Goal: Book appointment/travel/reservation

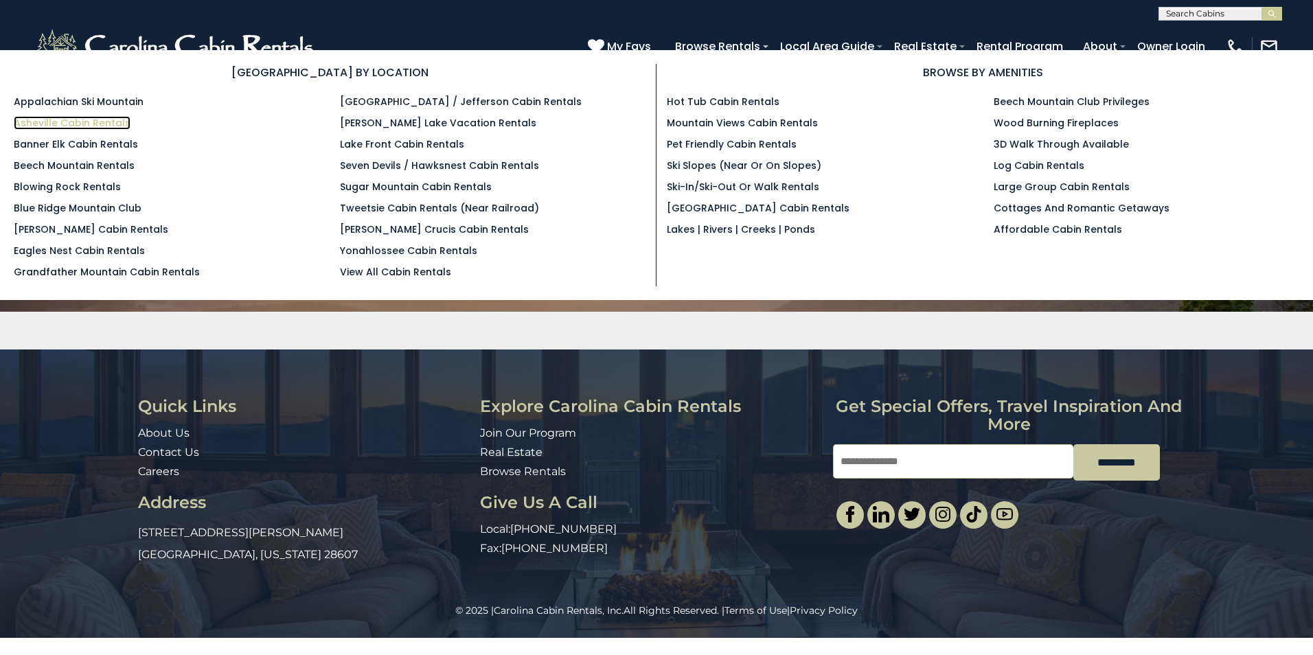
click at [110, 125] on link "Asheville Cabin Rentals" at bounding box center [72, 123] width 117 height 14
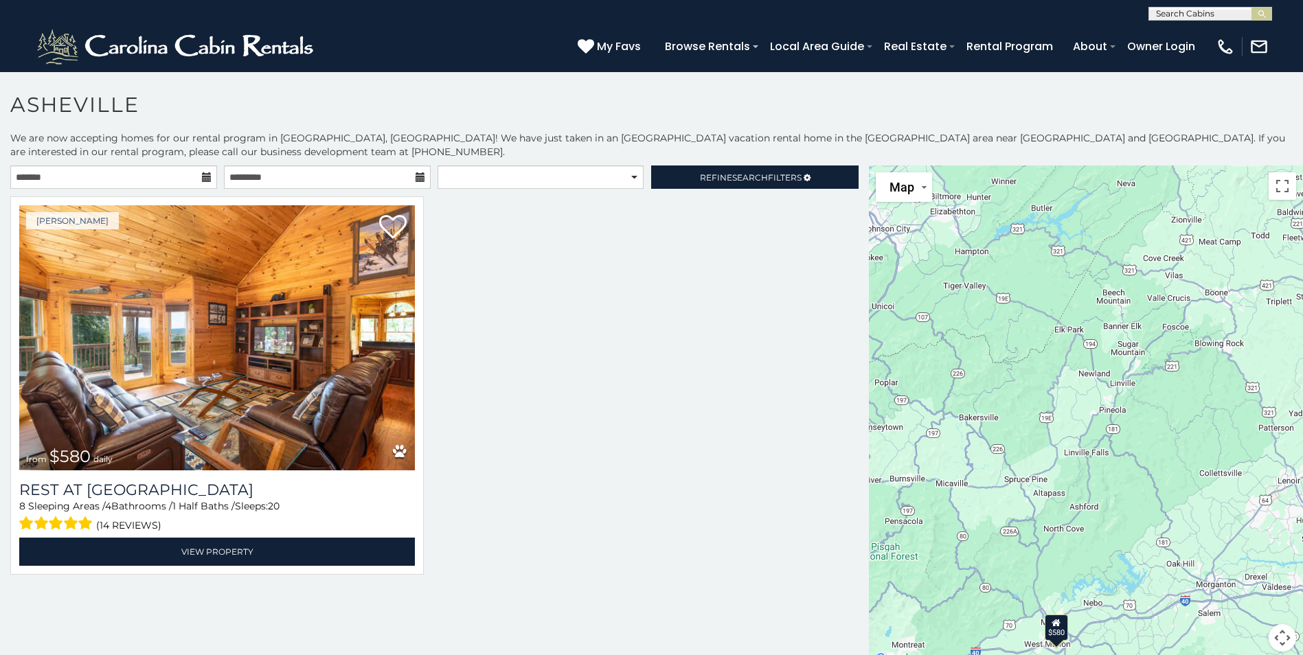
scroll to position [8, 0]
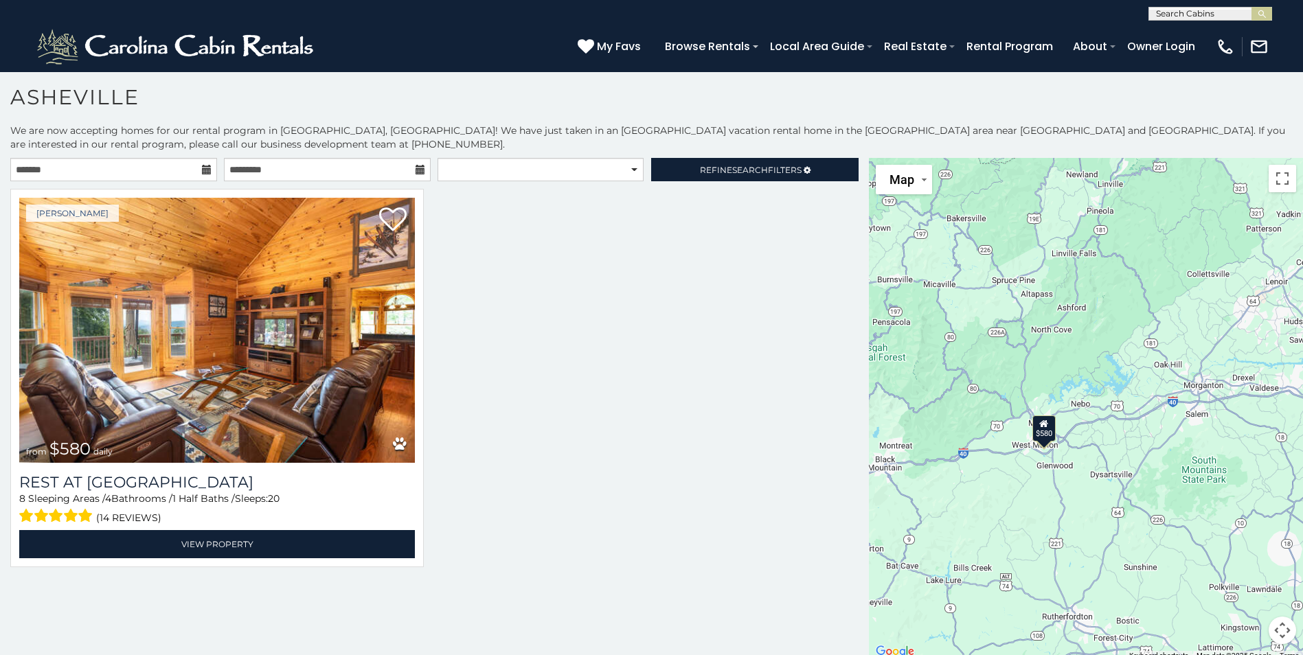
drag, startPoint x: 1156, startPoint y: 445, endPoint x: 1145, endPoint y: 253, distance: 192.6
click at [1145, 253] on div "$580" at bounding box center [1086, 409] width 434 height 503
click at [621, 44] on span "My Favs" at bounding box center [619, 46] width 44 height 17
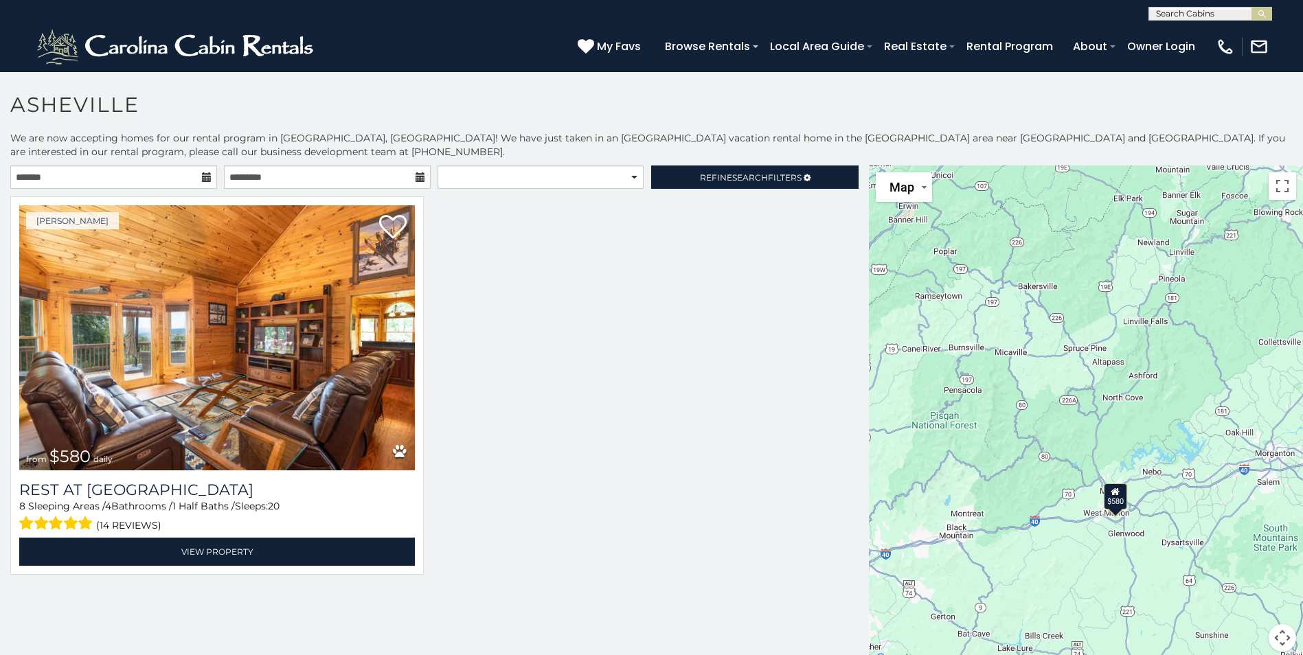
drag, startPoint x: 1027, startPoint y: 500, endPoint x: 1084, endPoint y: 368, distance: 143.9
click at [1084, 368] on div "$580" at bounding box center [1086, 416] width 434 height 503
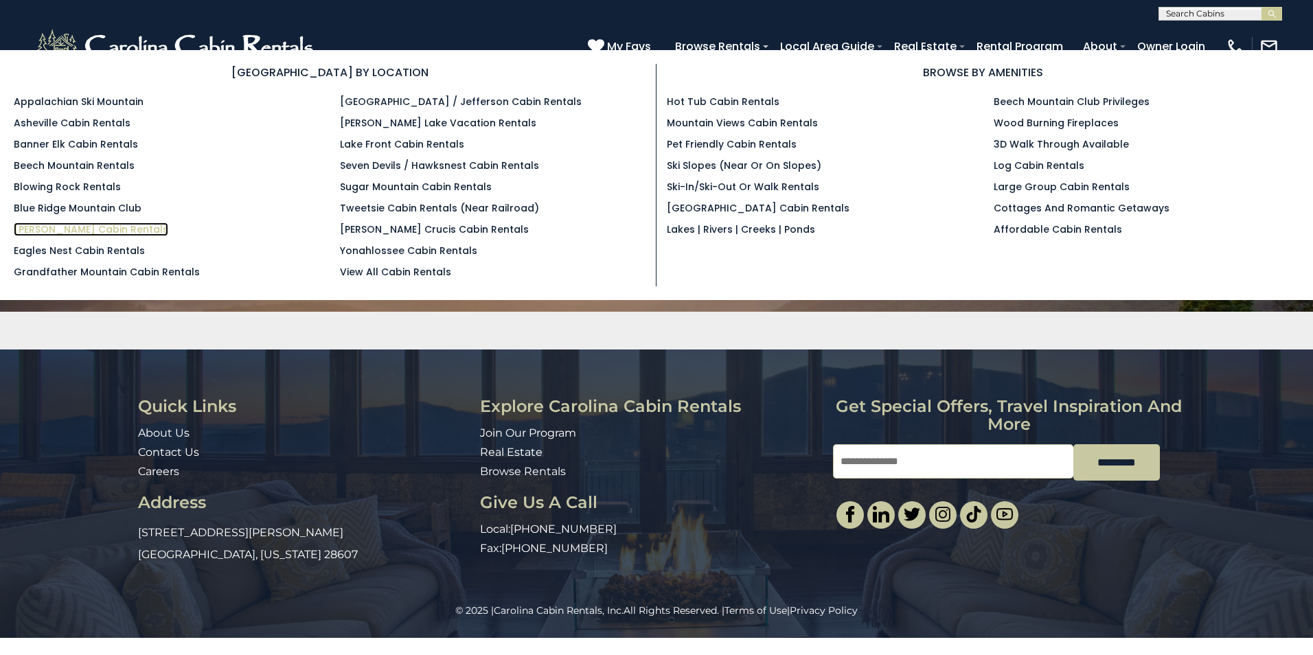
click at [92, 233] on link "[PERSON_NAME] Cabin Rentals" at bounding box center [91, 229] width 155 height 14
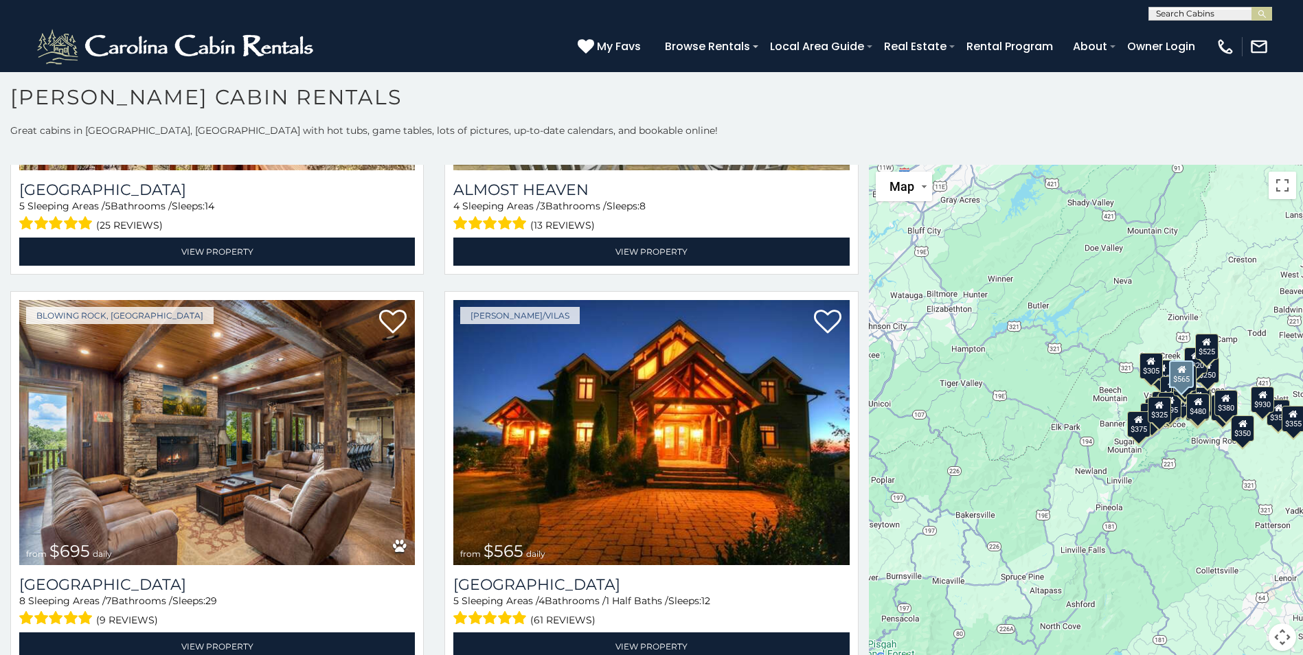
scroll to position [3073, 0]
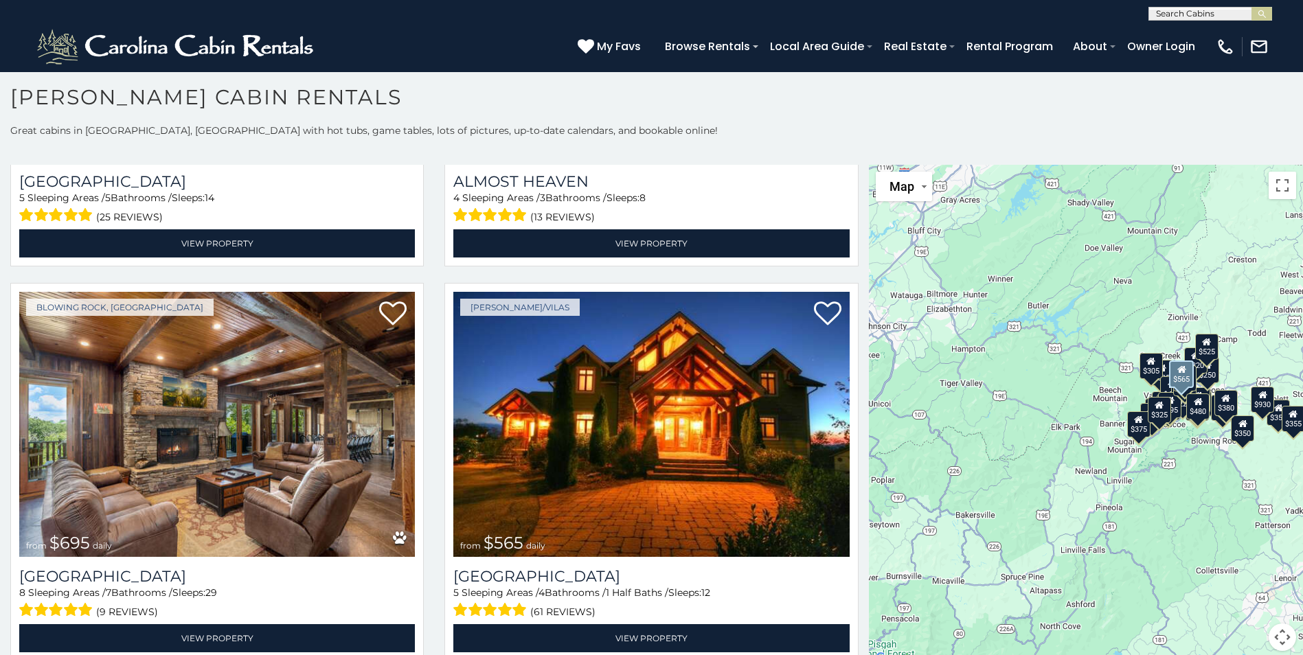
drag, startPoint x: 862, startPoint y: 205, endPoint x: 694, endPoint y: 407, distance: 262.3
click at [694, 407] on div "[PERSON_NAME]/Vilas from $349 daily [GEOGRAPHIC_DATA] 5 Sleeping Areas / 4 Bath…" at bounding box center [434, 86] width 869 height 5926
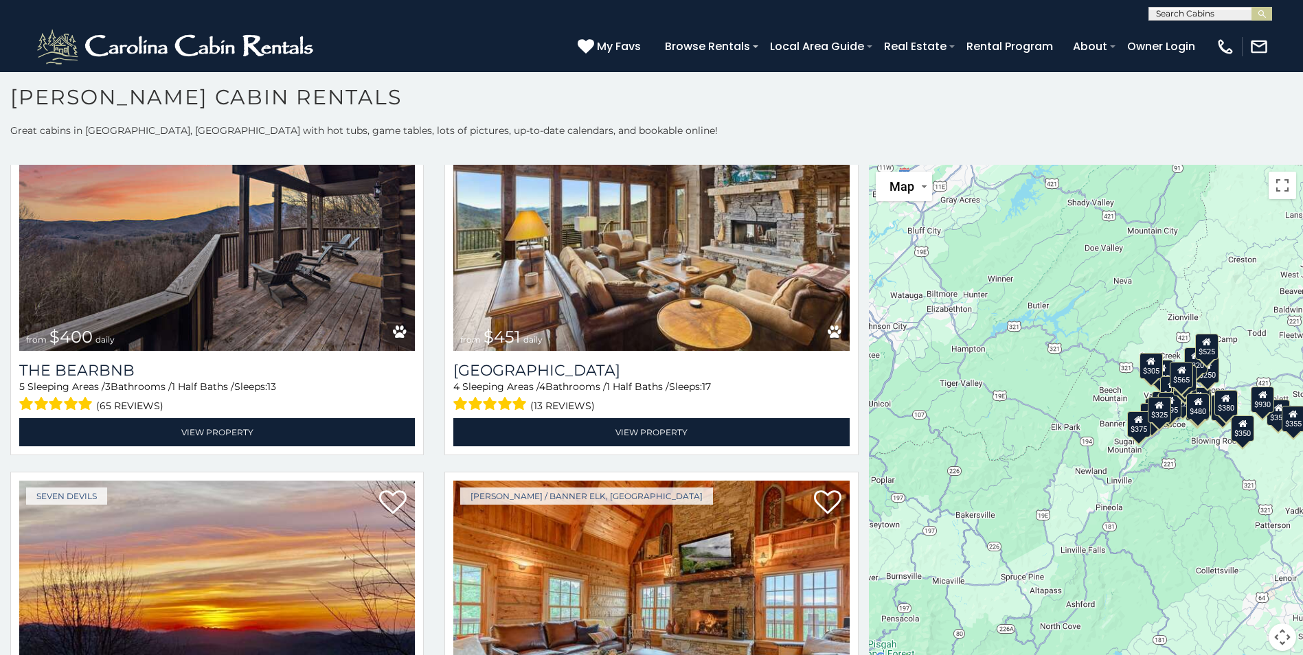
scroll to position [1715, 0]
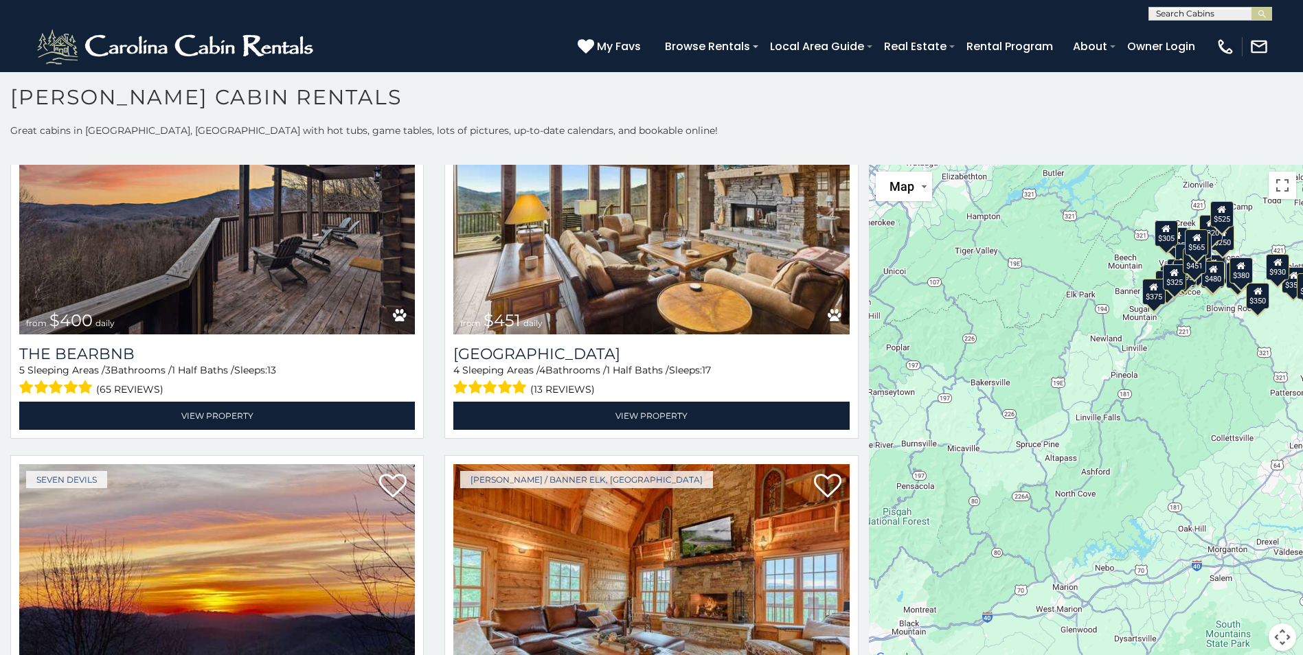
drag, startPoint x: 1090, startPoint y: 595, endPoint x: 1107, endPoint y: 463, distance: 133.6
click at [1107, 463] on div "$349 $480 $525 $315 $355 $635 $675 $930 $400 $451 $330 $400 $485 $460 $395 $255…" at bounding box center [1086, 416] width 434 height 503
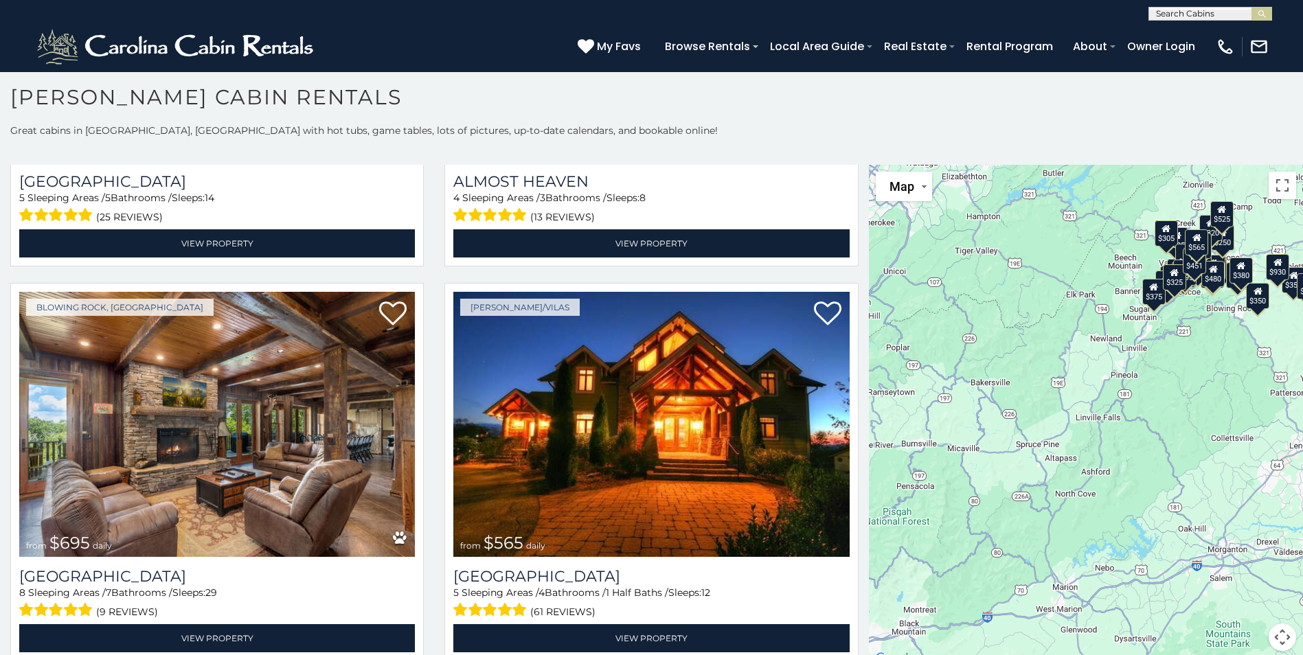
scroll to position [3081, 0]
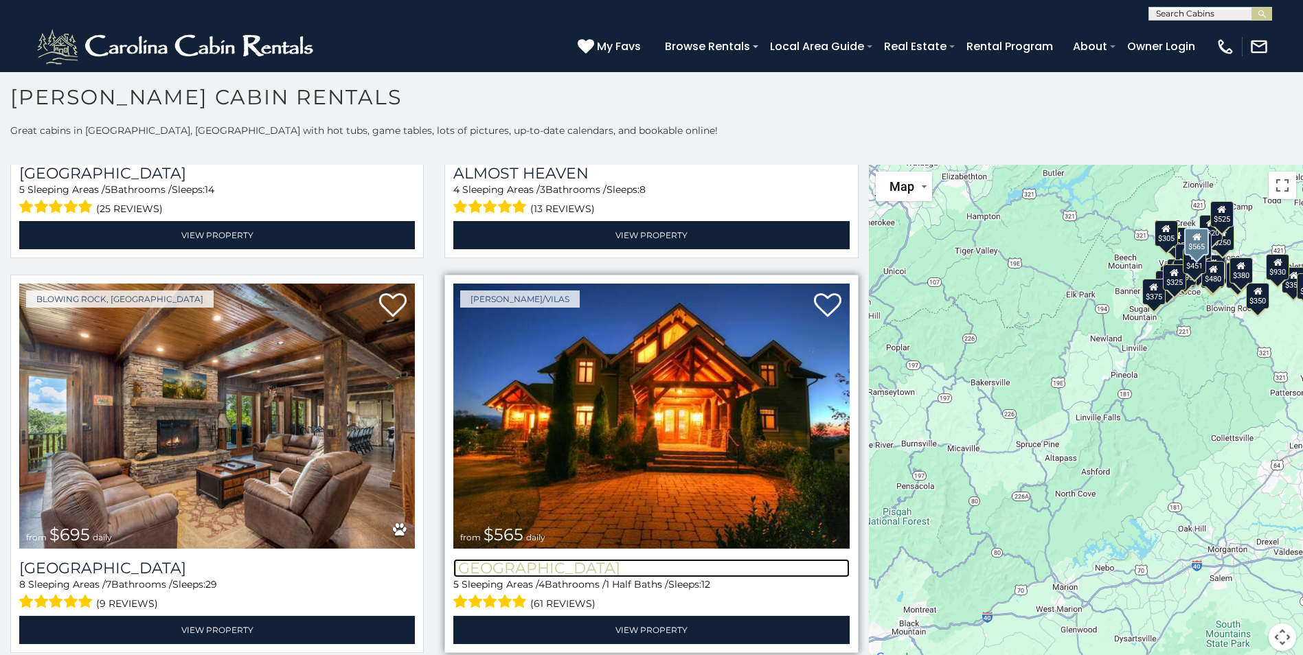
click at [572, 559] on h3 "[GEOGRAPHIC_DATA]" at bounding box center [651, 568] width 396 height 19
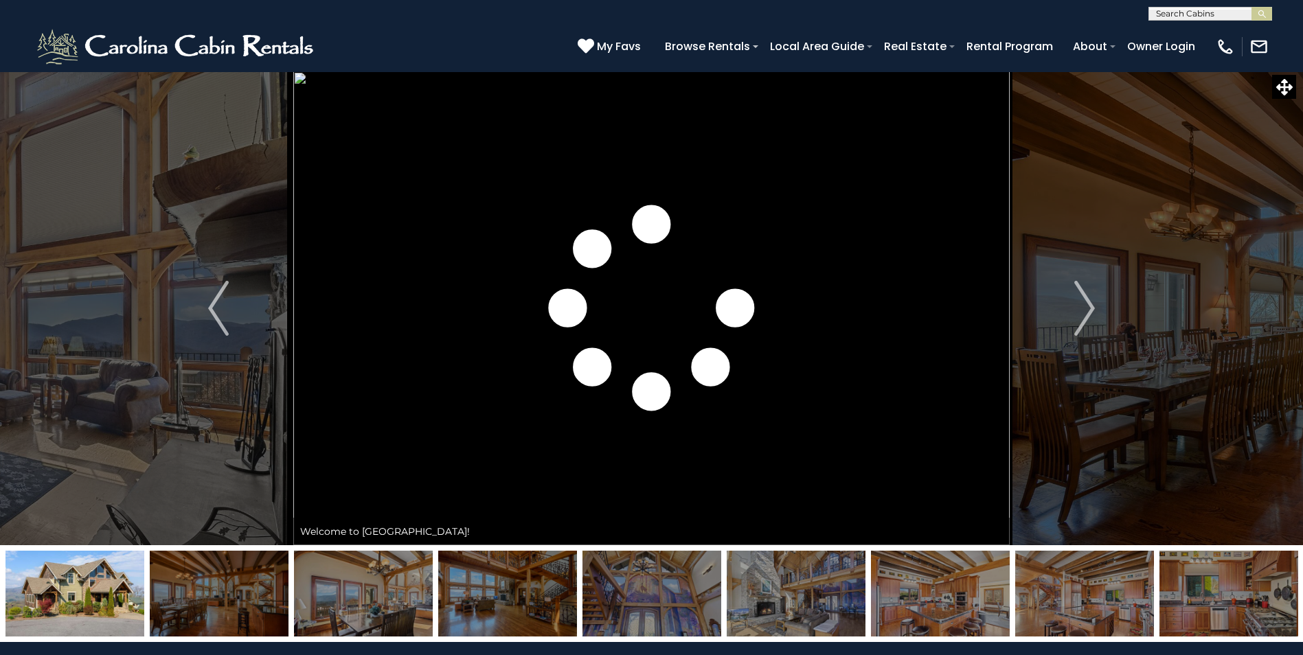
click at [1086, 310] on img "Next" at bounding box center [1084, 308] width 21 height 55
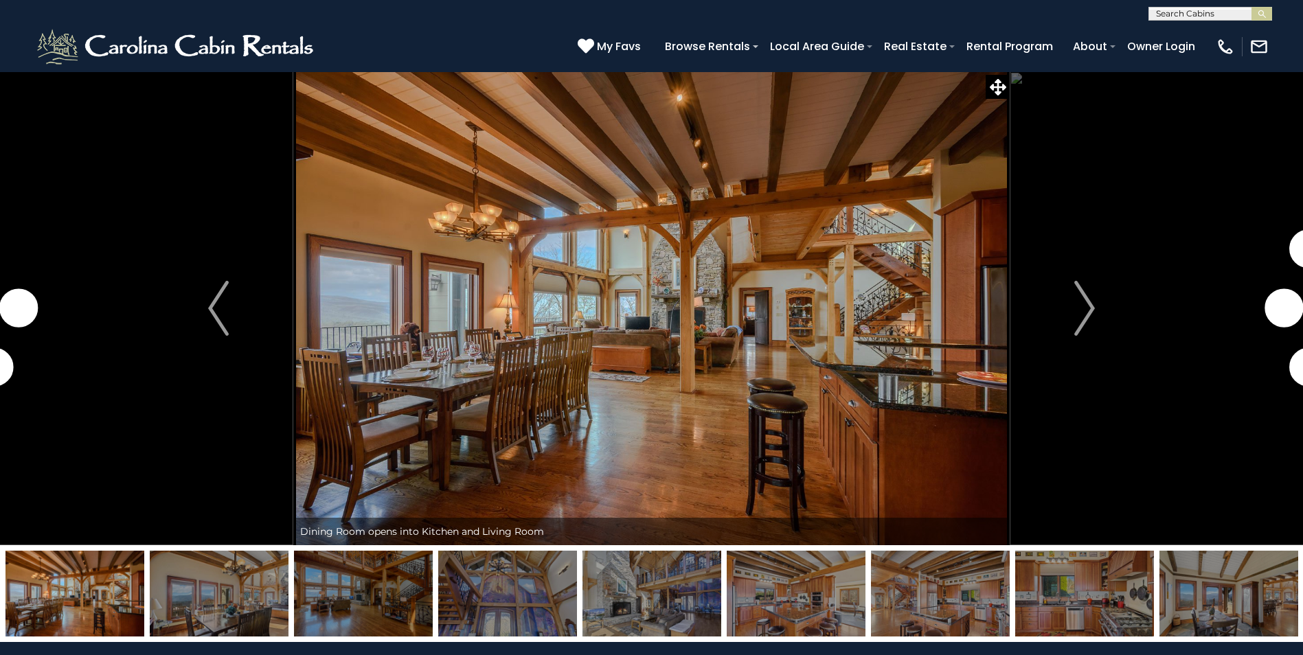
click at [1086, 310] on img "Next" at bounding box center [1084, 308] width 21 height 55
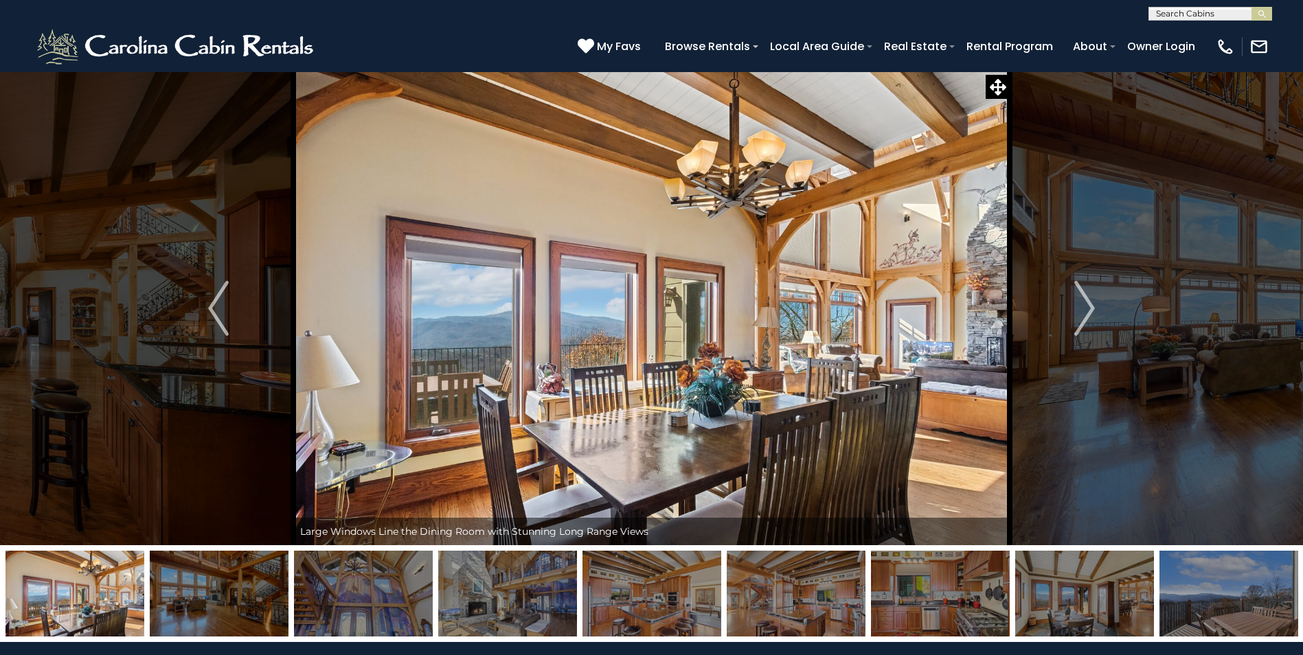
click at [1086, 310] on img "Next" at bounding box center [1084, 308] width 21 height 55
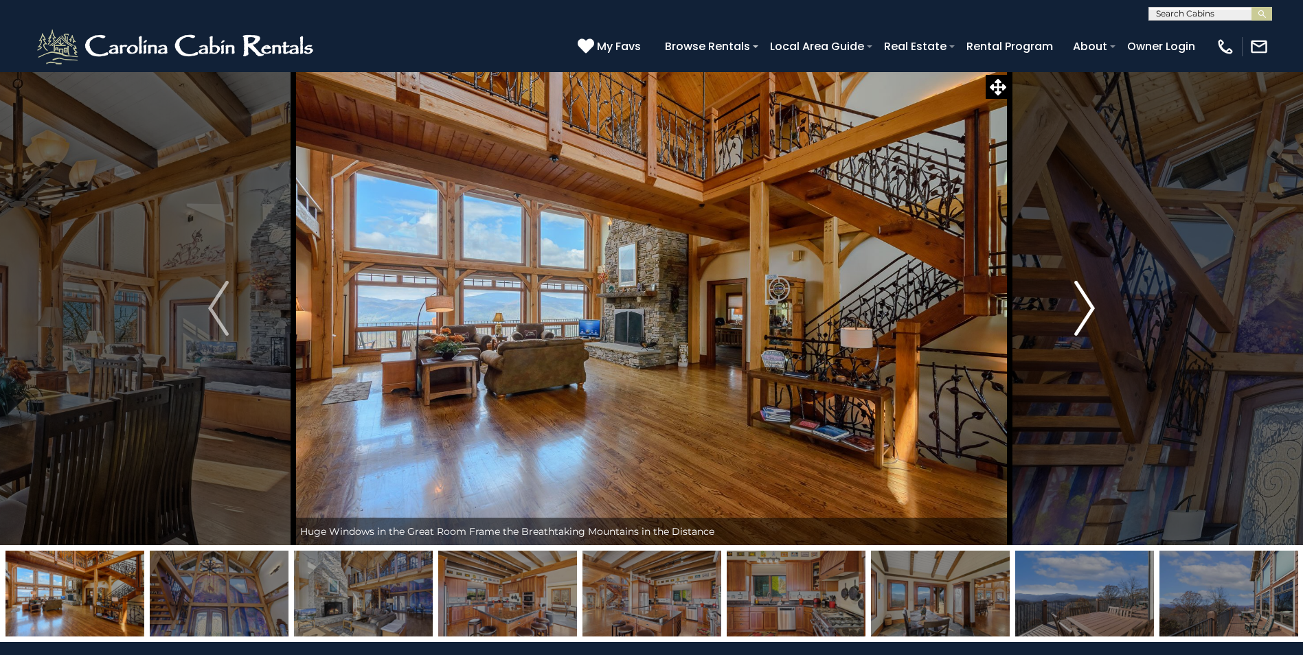
drag, startPoint x: 0, startPoint y: 0, endPoint x: 1086, endPoint y: 310, distance: 1129.8
click at [1086, 310] on img "Next" at bounding box center [1084, 308] width 21 height 55
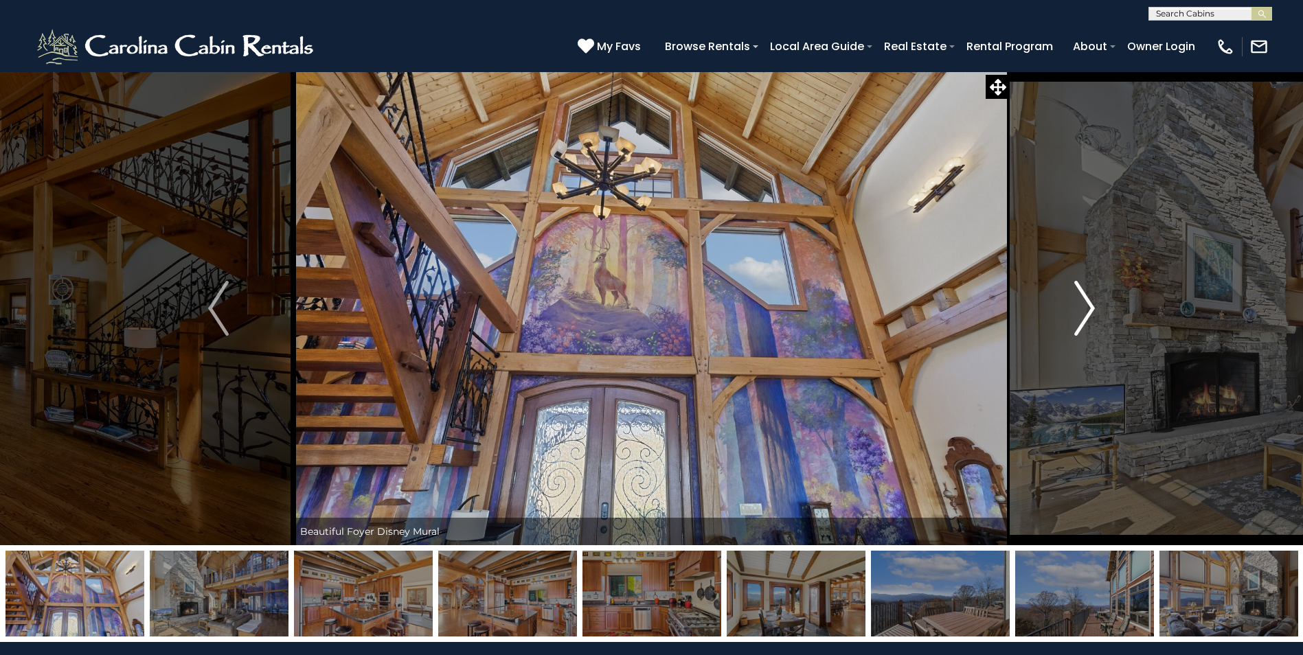
click at [1086, 311] on img "Next" at bounding box center [1084, 308] width 21 height 55
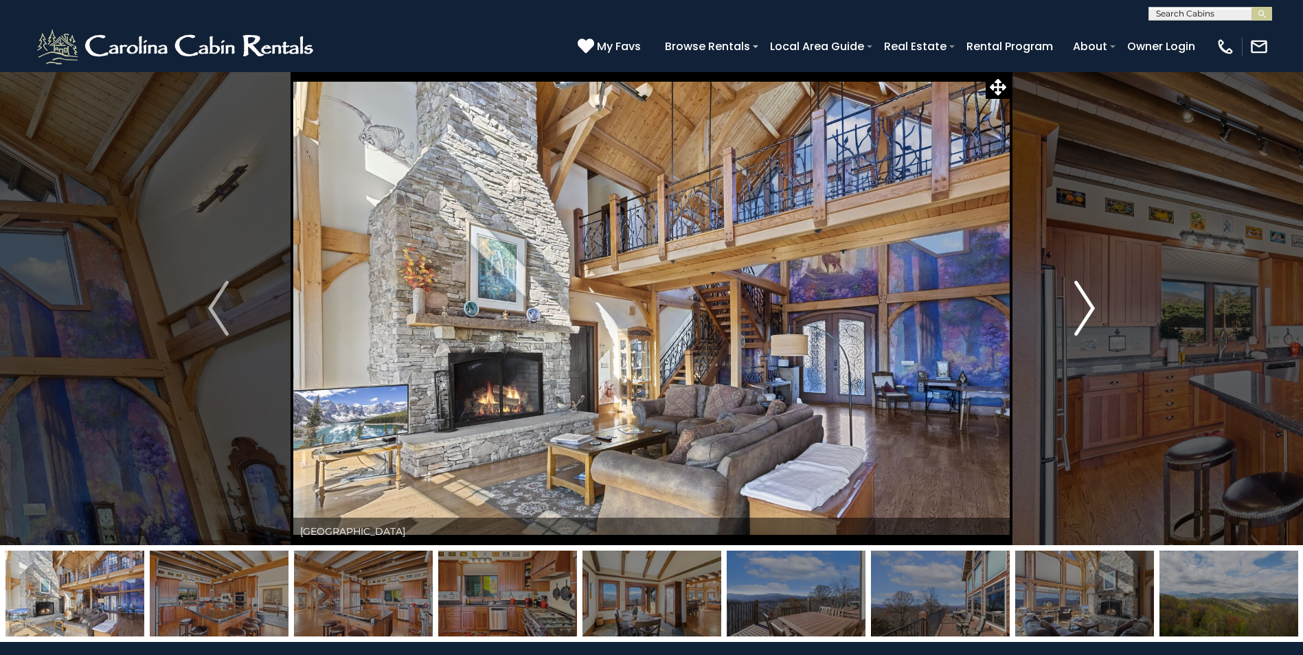
click at [1086, 311] on img "Next" at bounding box center [1084, 308] width 21 height 55
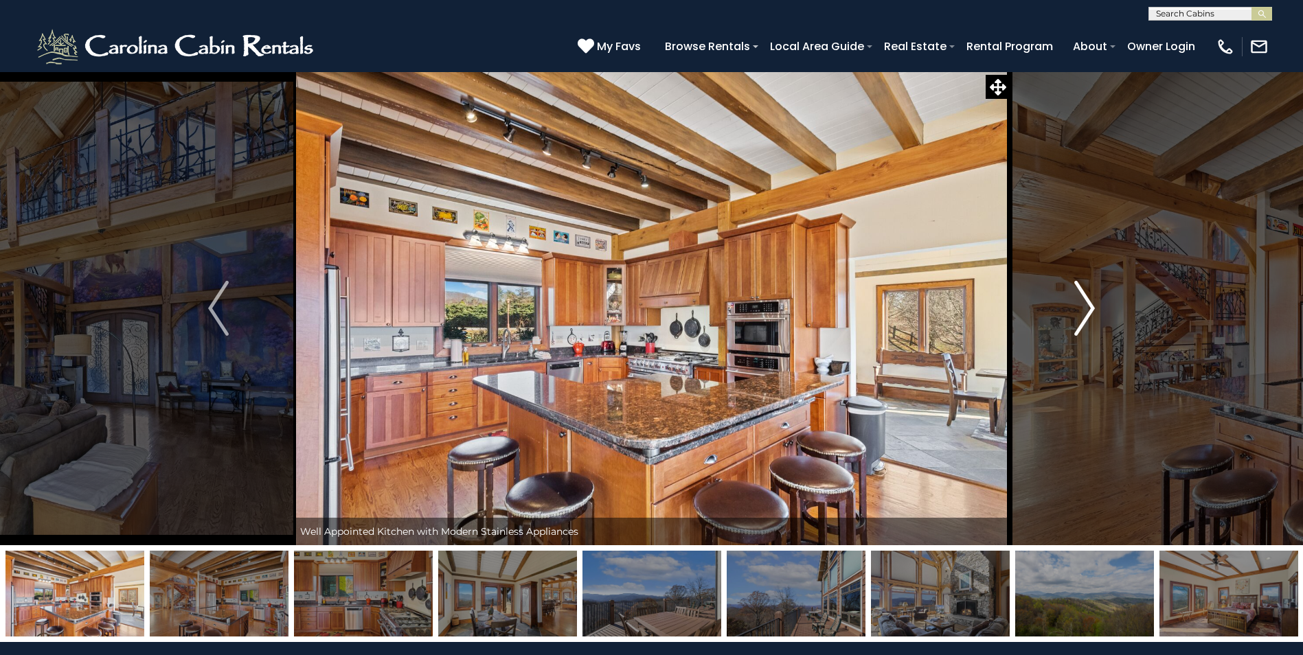
click at [1086, 311] on img "Next" at bounding box center [1084, 308] width 21 height 55
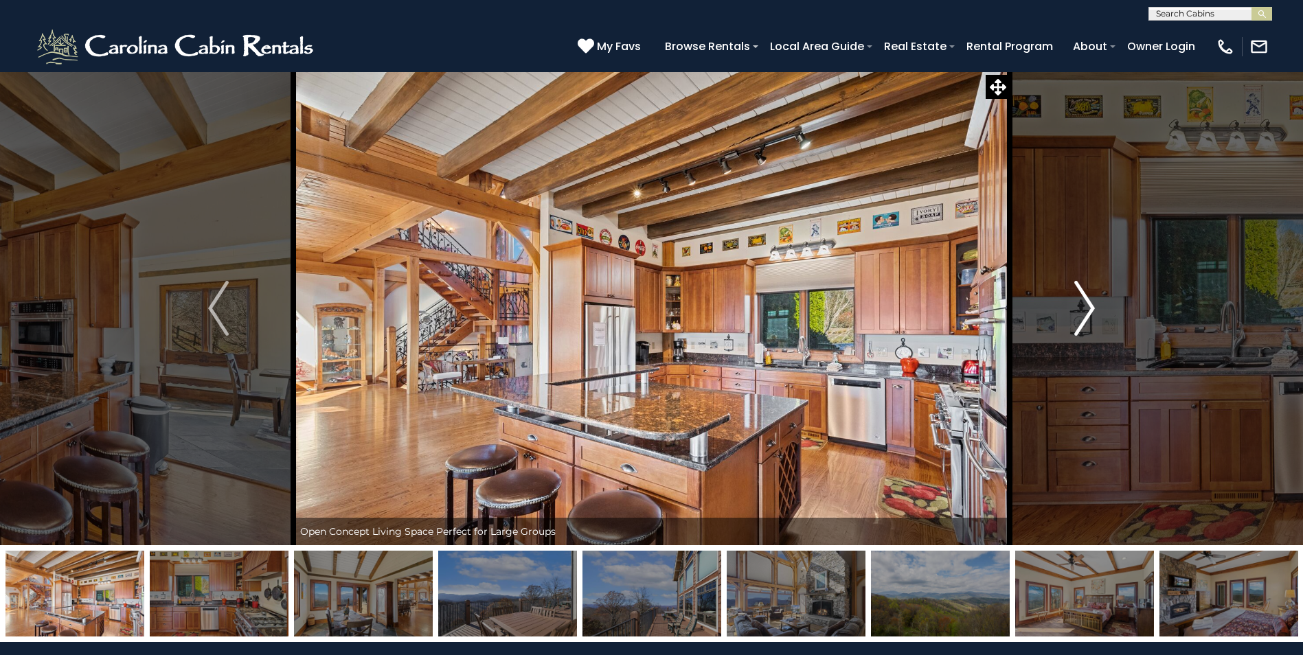
click at [1086, 311] on img "Next" at bounding box center [1084, 308] width 21 height 55
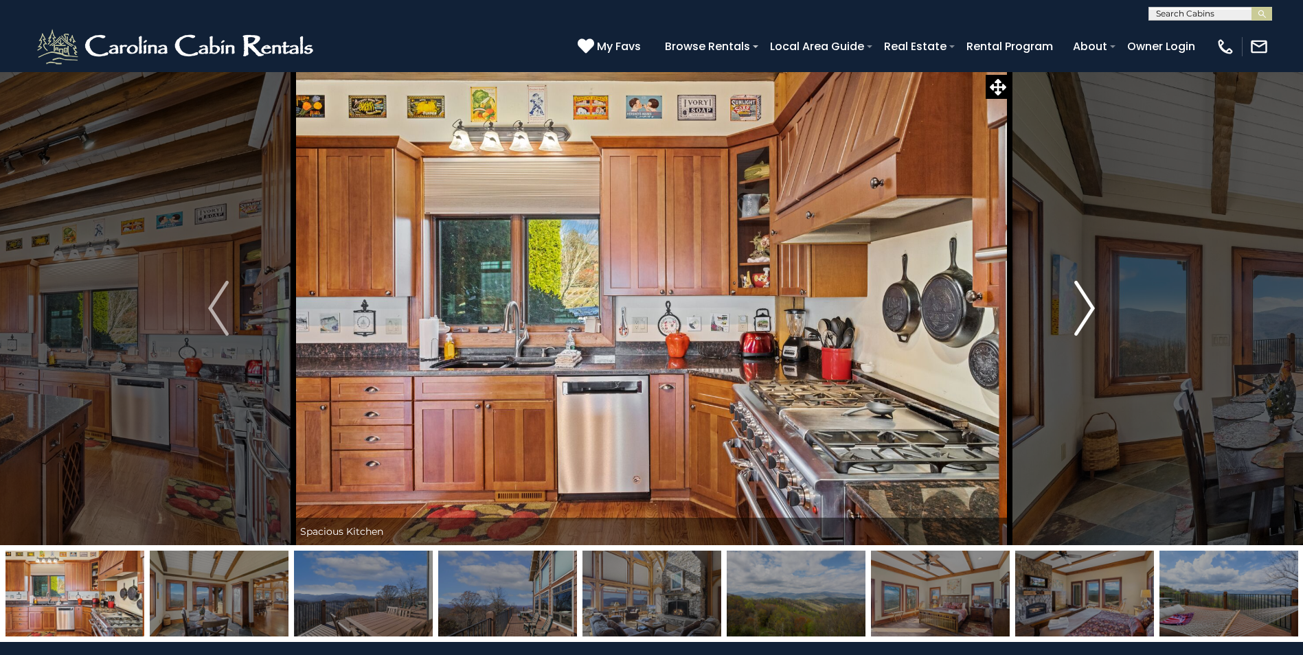
click at [1086, 311] on img "Next" at bounding box center [1084, 308] width 21 height 55
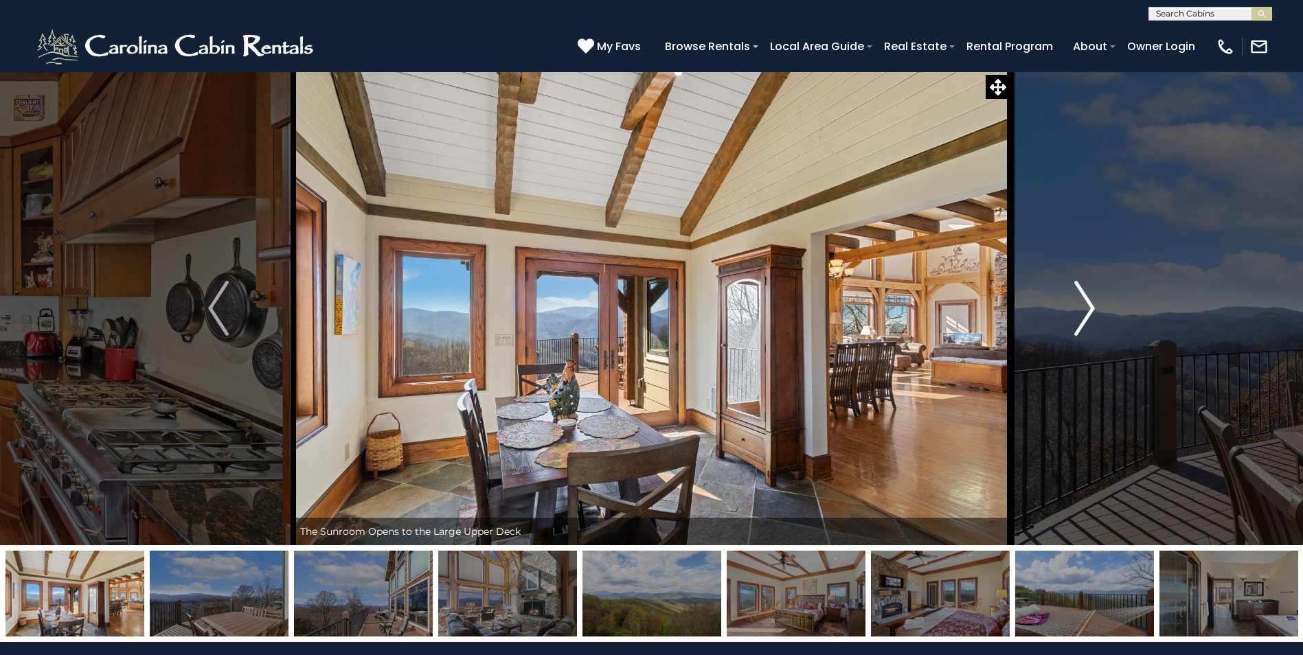
click at [1086, 311] on img "Next" at bounding box center [1084, 308] width 21 height 55
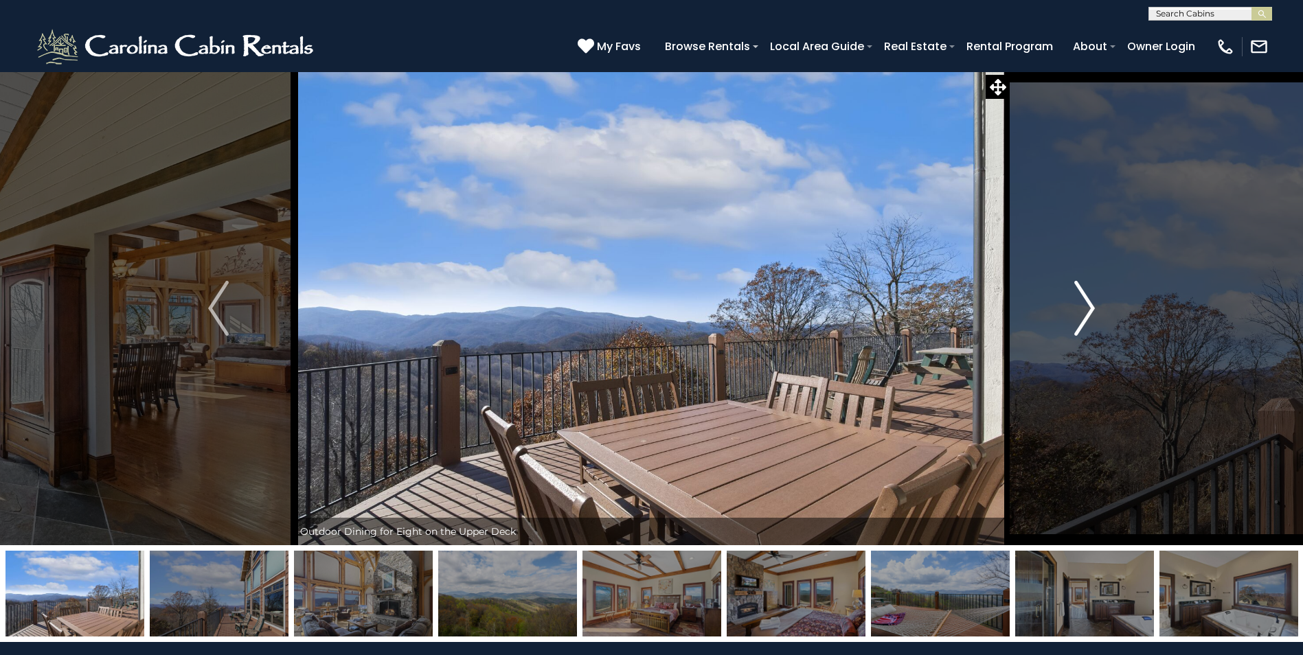
click at [1086, 311] on img "Next" at bounding box center [1084, 308] width 21 height 55
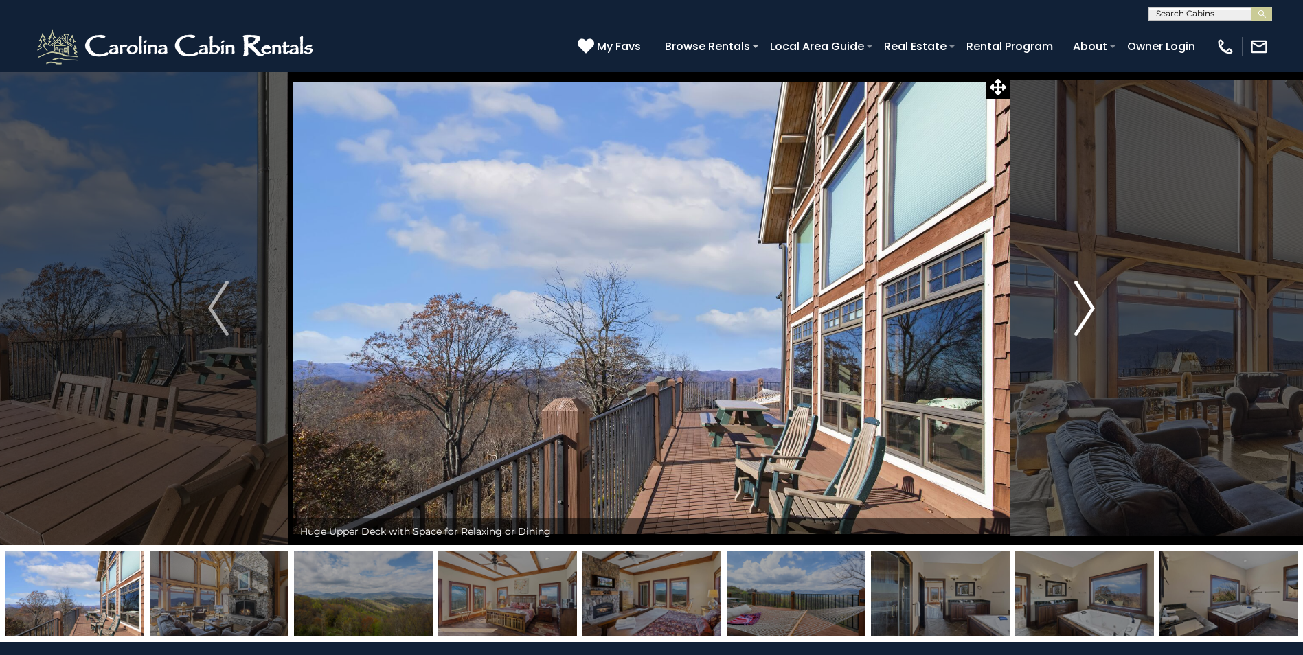
click at [1086, 311] on img "Next" at bounding box center [1084, 308] width 21 height 55
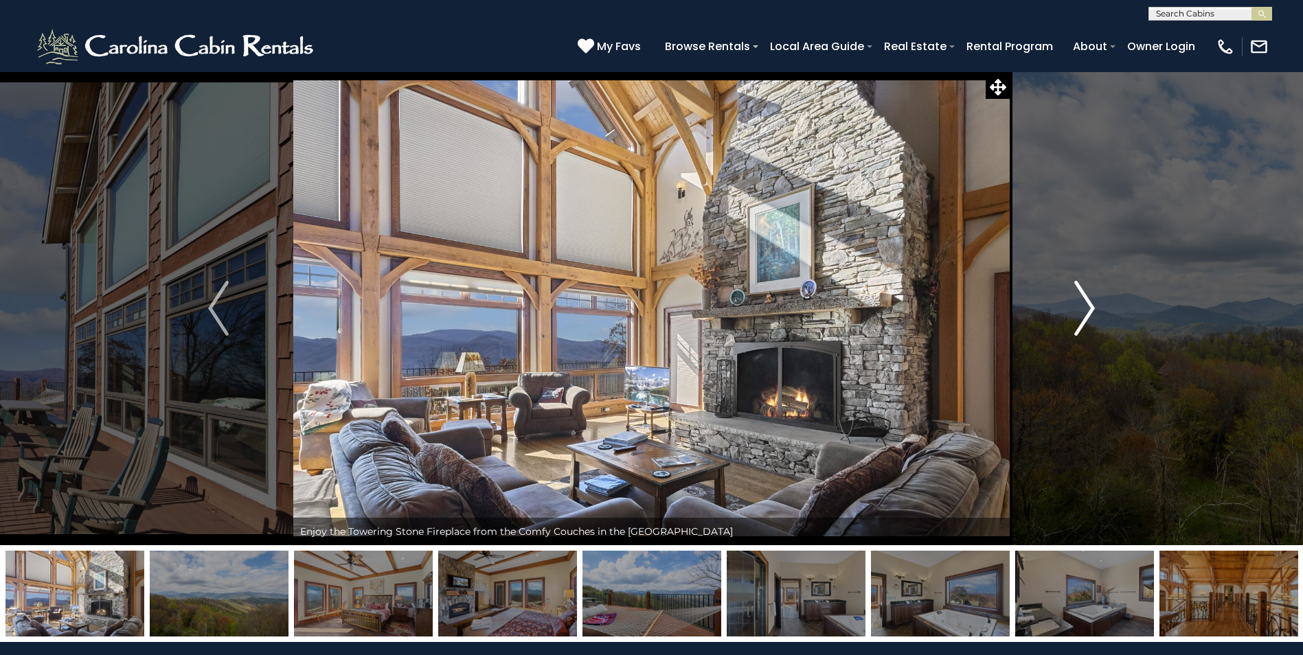
click at [1086, 311] on img "Next" at bounding box center [1084, 308] width 21 height 55
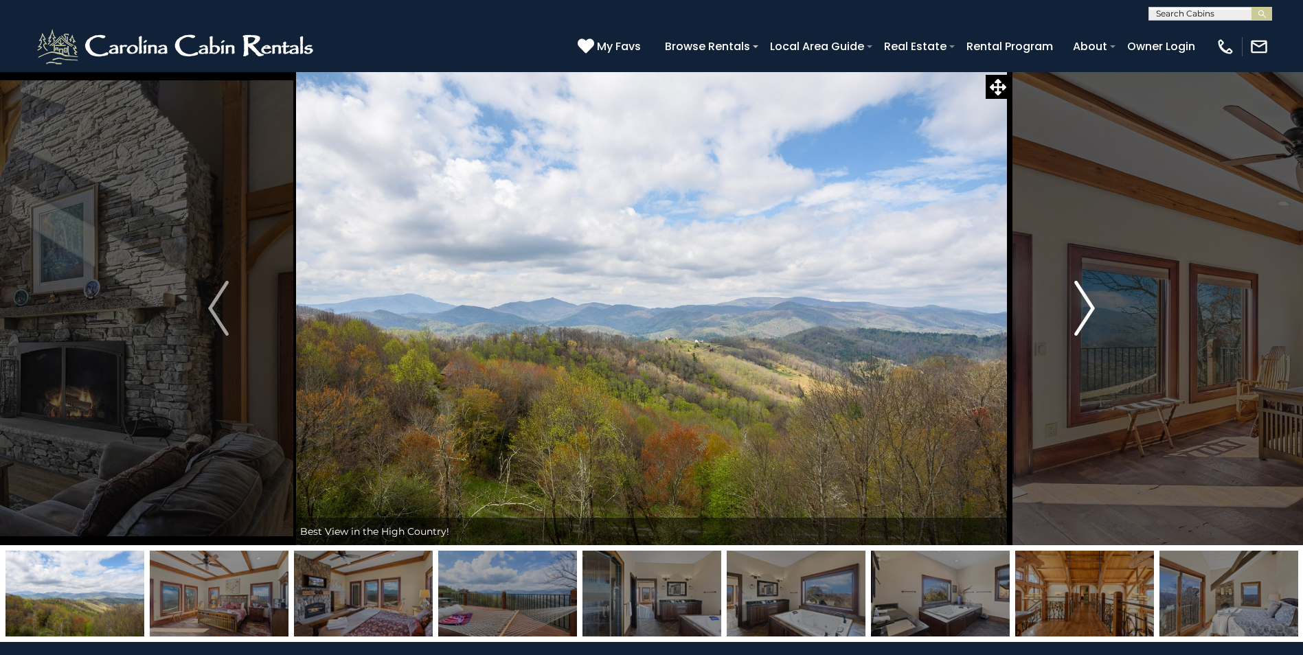
click at [1086, 311] on img "Next" at bounding box center [1084, 308] width 21 height 55
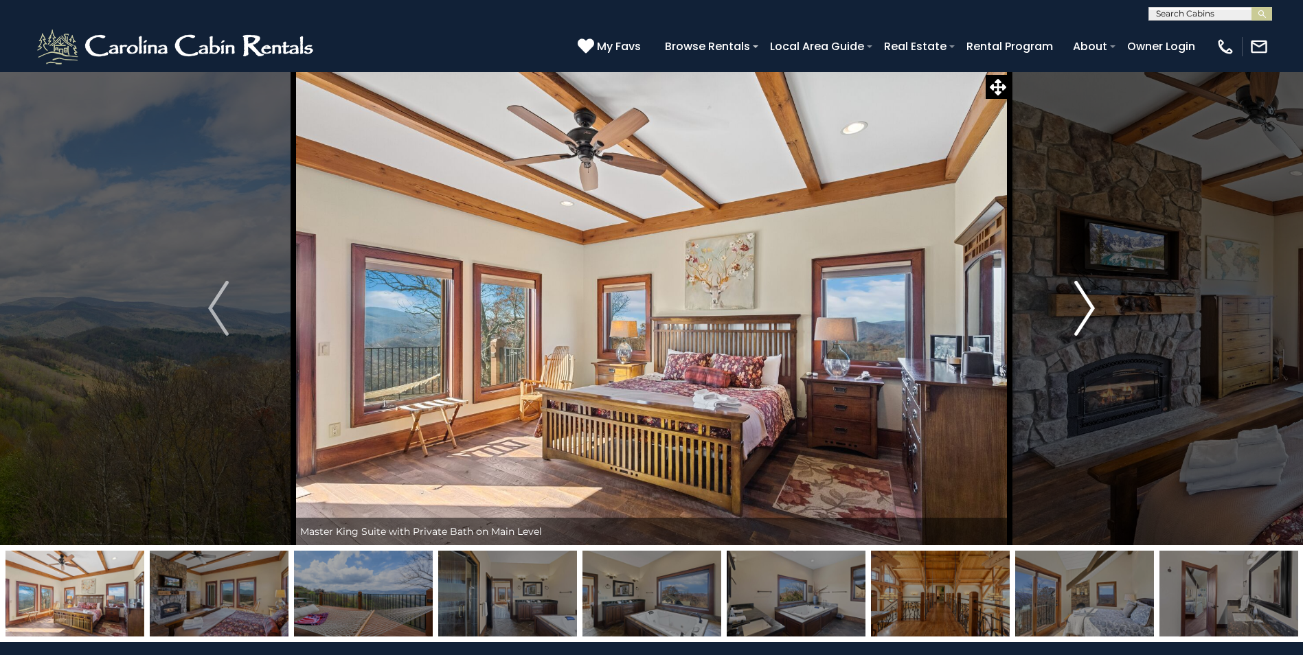
click at [1086, 311] on img "Next" at bounding box center [1084, 308] width 21 height 55
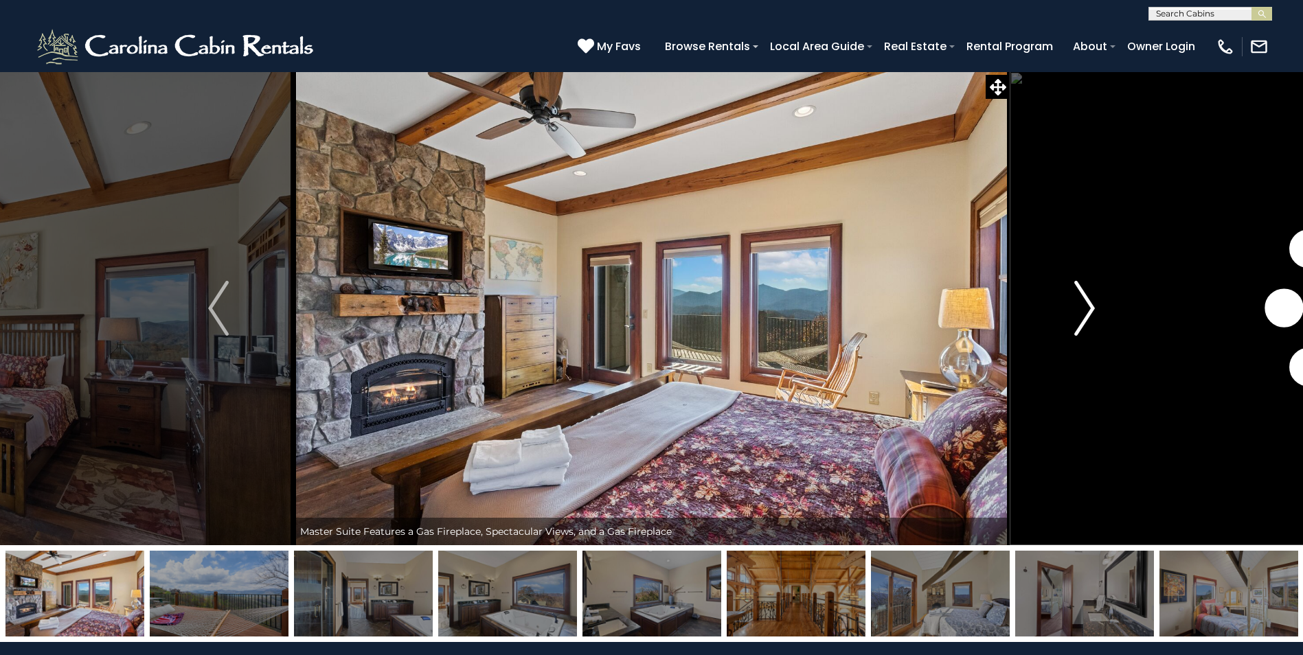
click at [1086, 311] on img "Next" at bounding box center [1084, 308] width 21 height 55
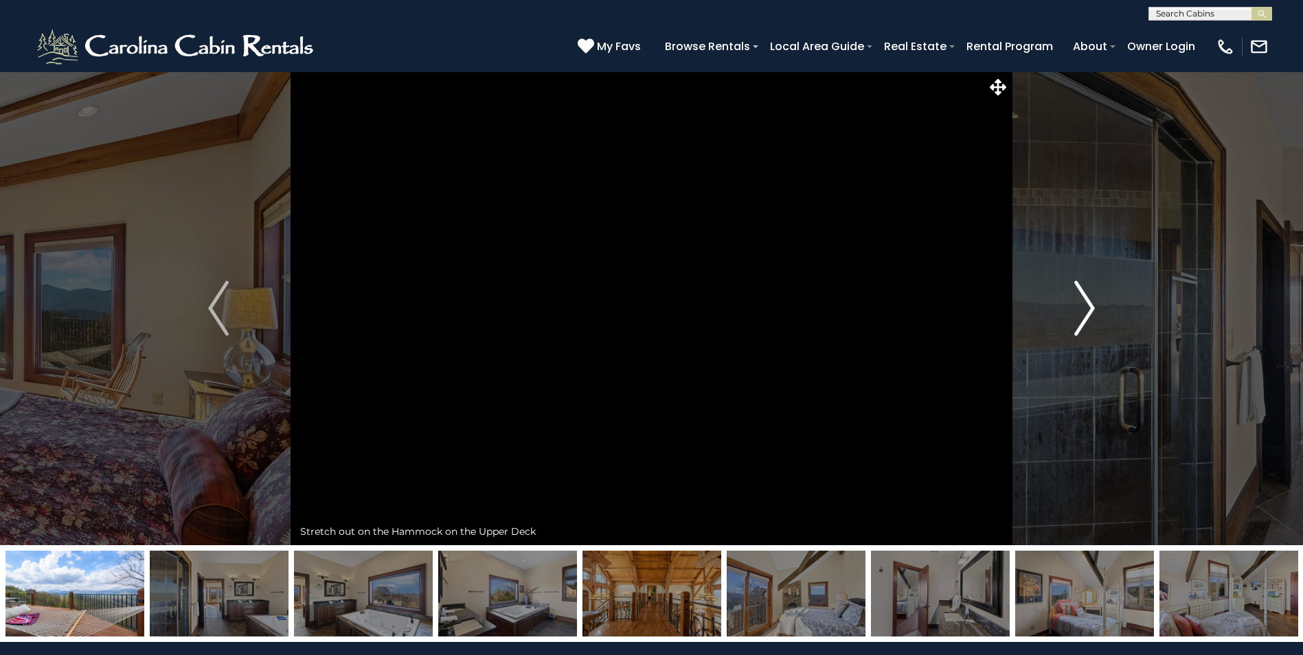
click at [1086, 311] on img "Next" at bounding box center [1084, 308] width 21 height 55
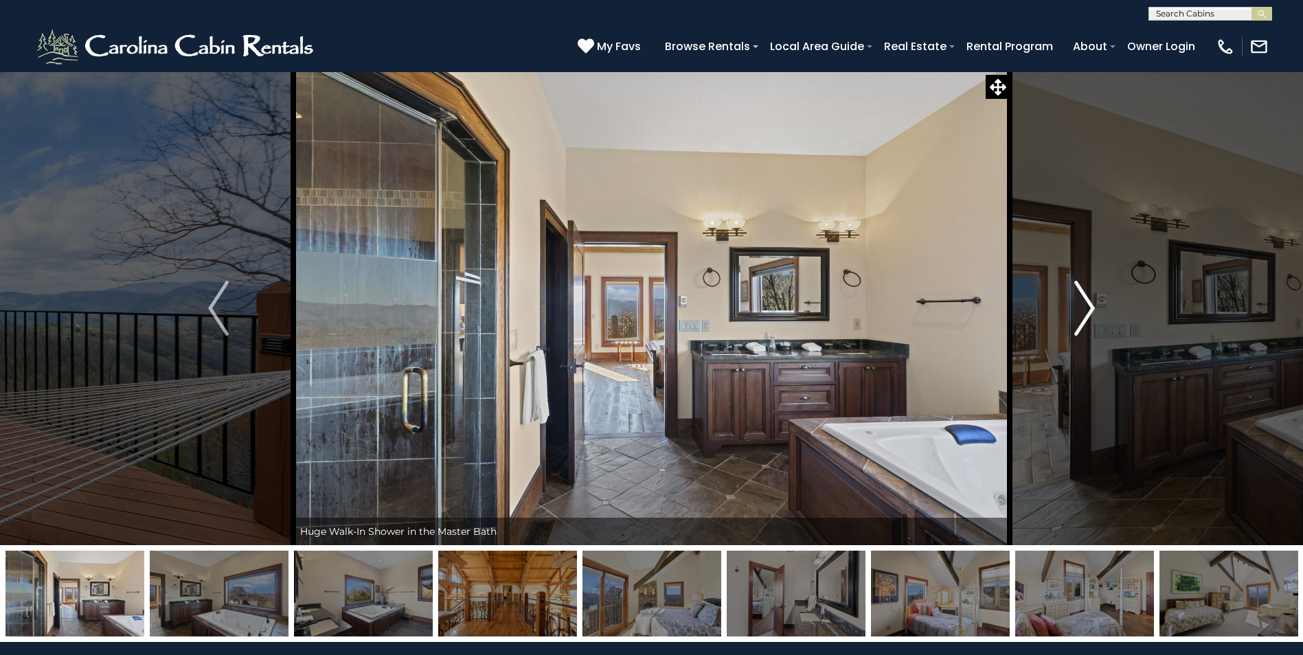
click at [1086, 311] on img "Next" at bounding box center [1084, 308] width 21 height 55
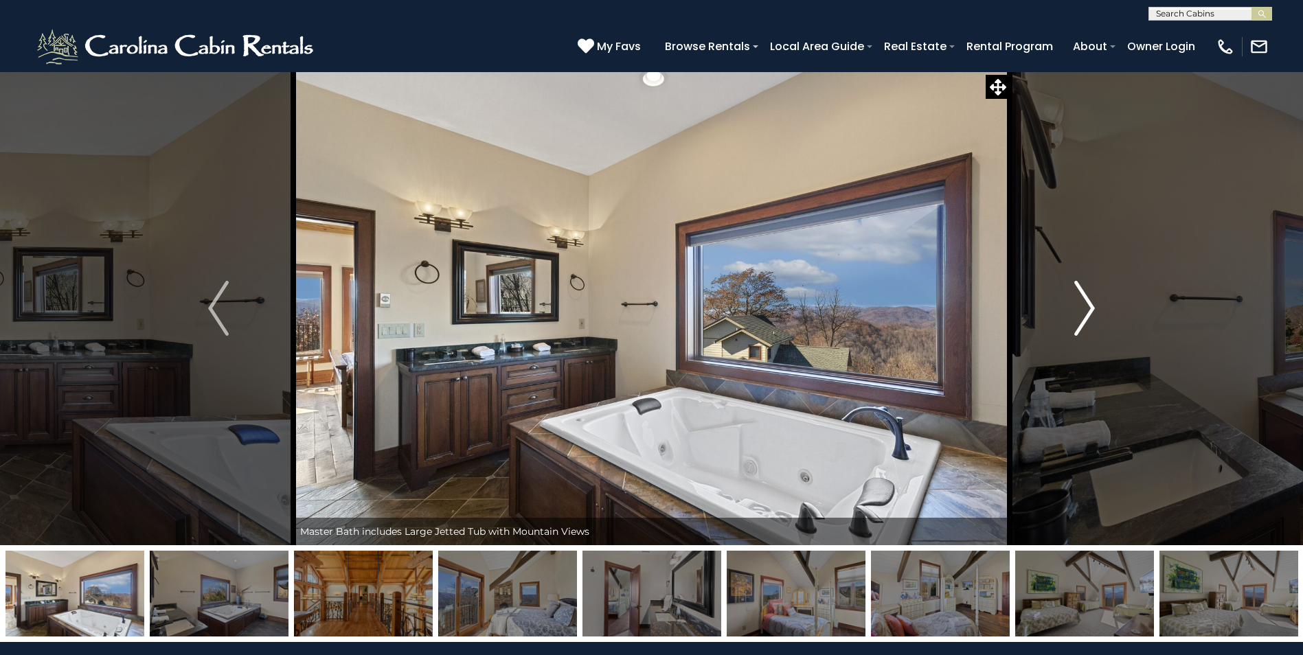
click at [1086, 311] on img "Next" at bounding box center [1084, 308] width 21 height 55
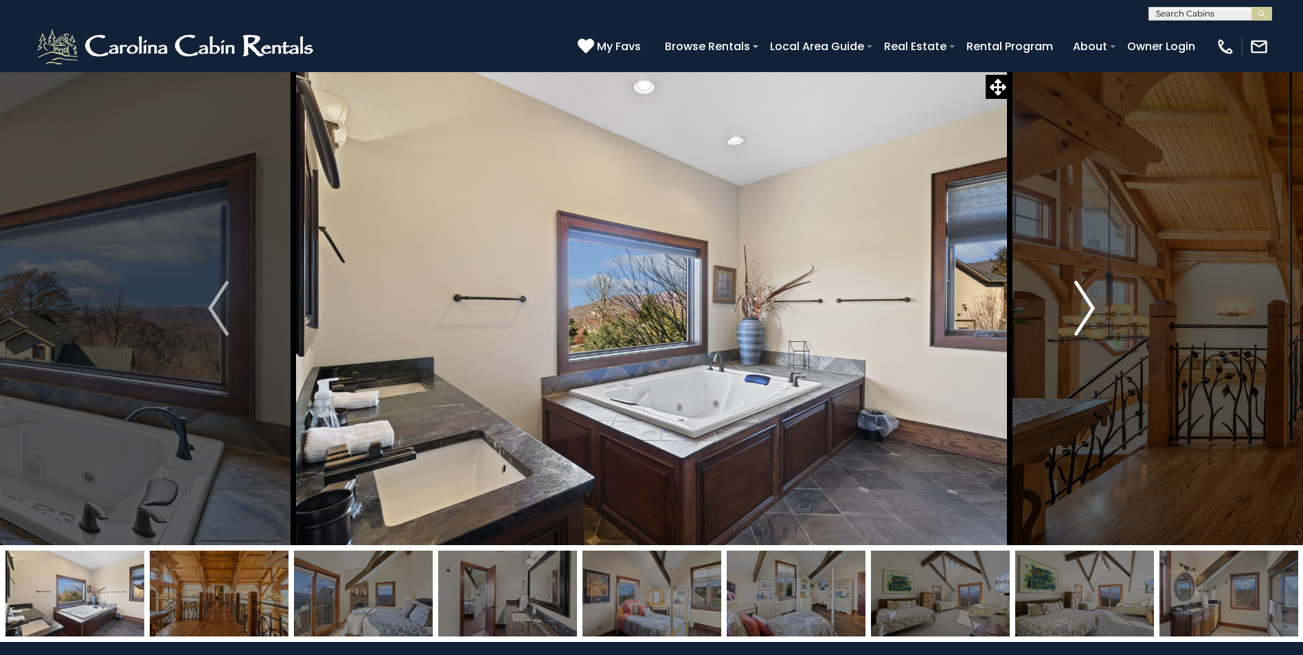
click at [1086, 311] on img "Next" at bounding box center [1084, 308] width 21 height 55
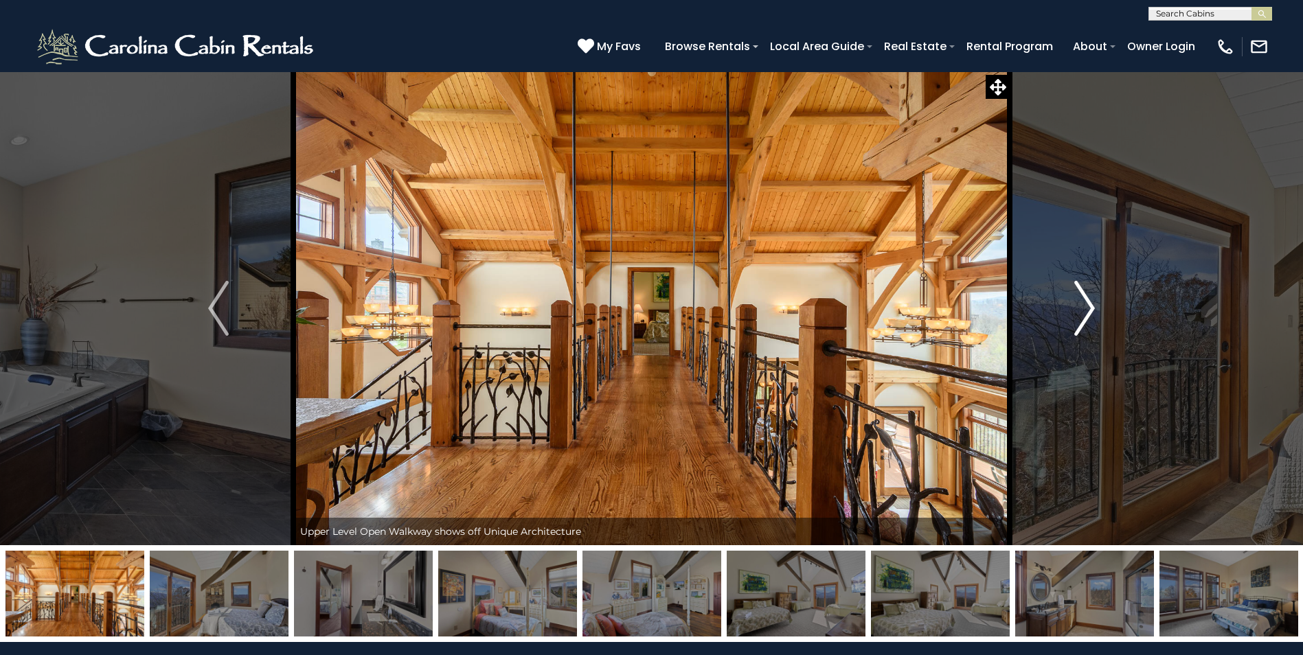
click at [1086, 311] on img "Next" at bounding box center [1084, 308] width 21 height 55
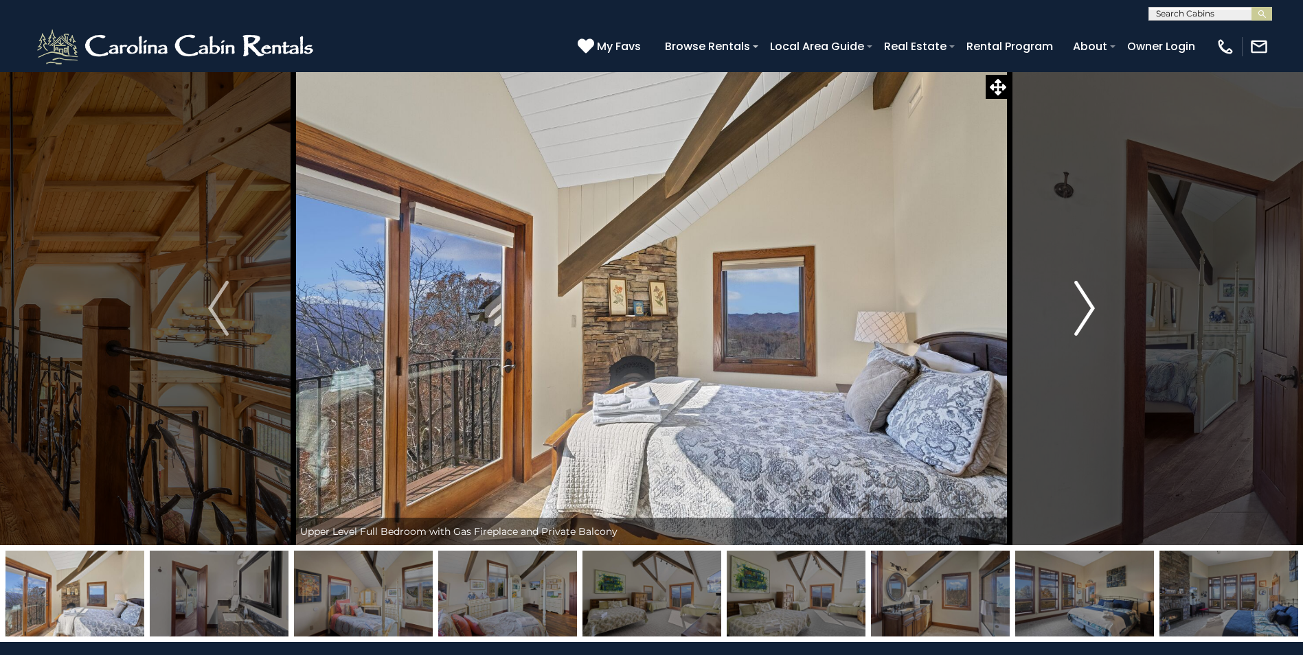
click at [1086, 311] on img "Next" at bounding box center [1084, 308] width 21 height 55
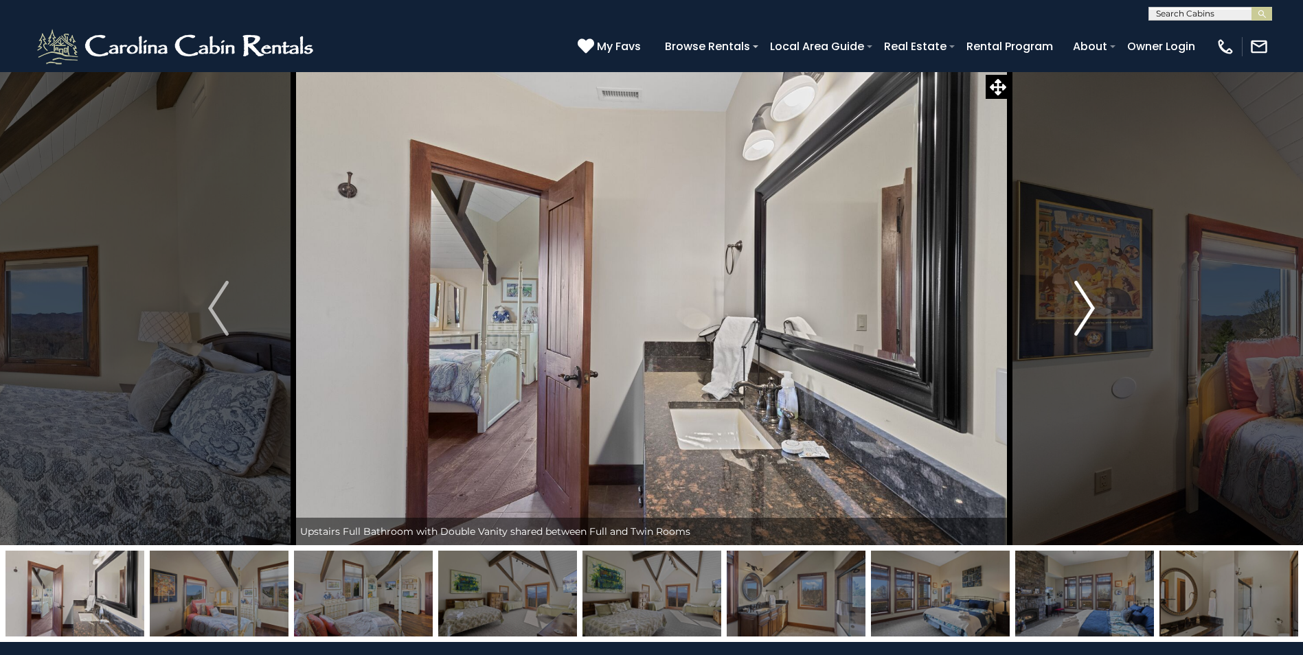
click at [1086, 311] on img "Next" at bounding box center [1084, 308] width 21 height 55
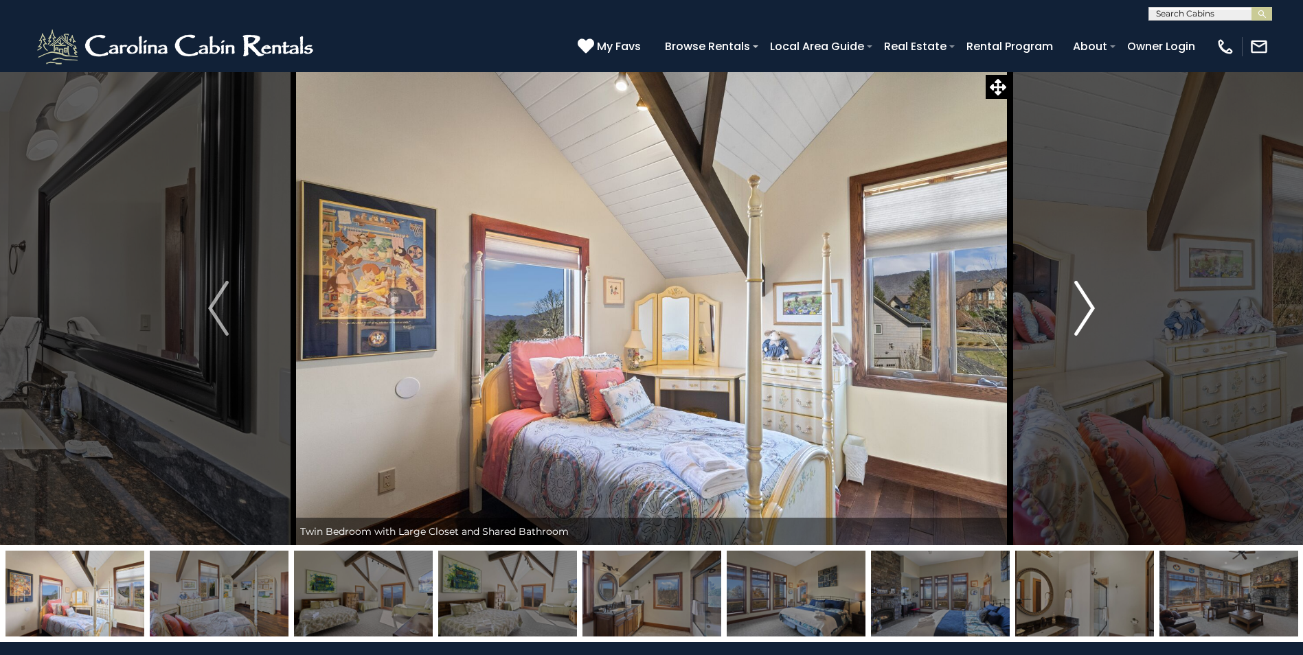
click at [1086, 311] on img "Next" at bounding box center [1084, 308] width 21 height 55
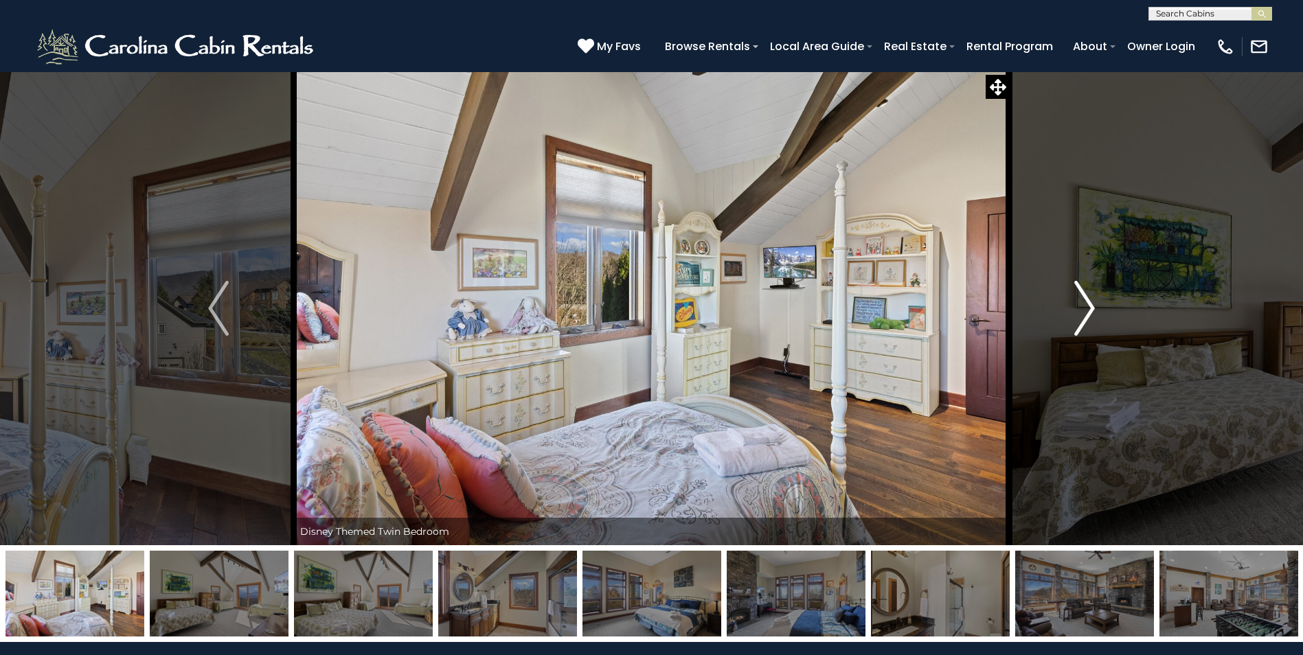
click at [1086, 311] on img "Next" at bounding box center [1084, 308] width 21 height 55
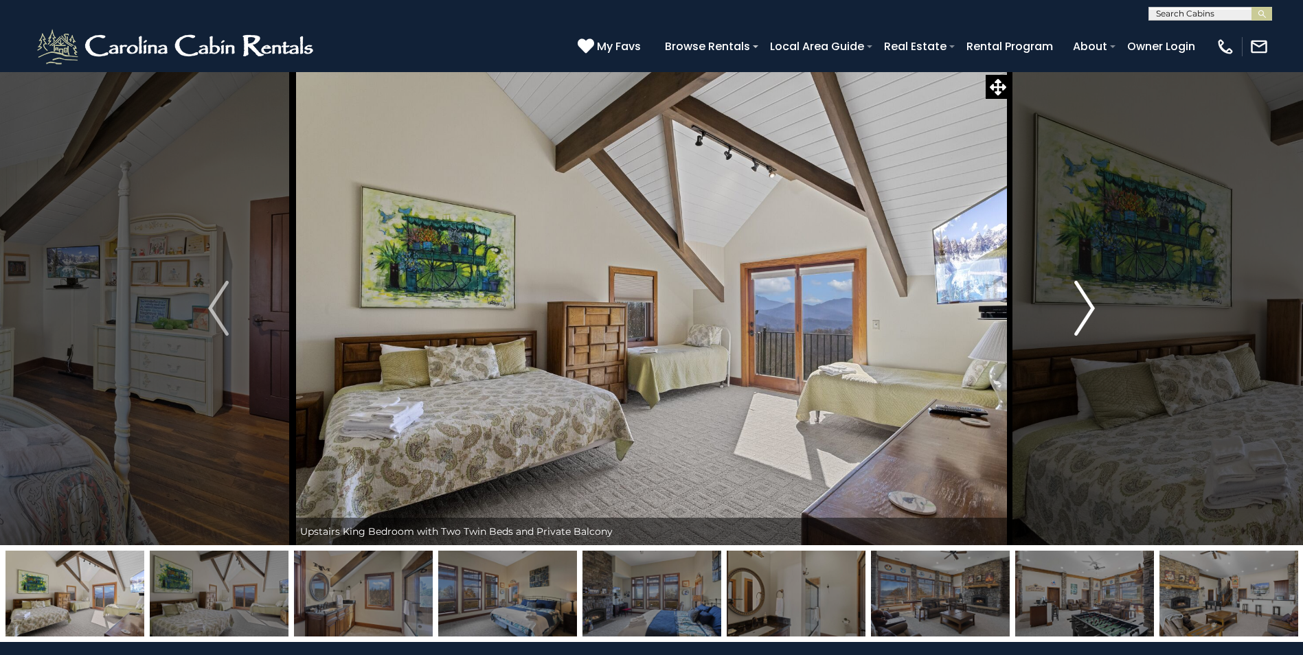
click at [1086, 311] on img "Next" at bounding box center [1084, 308] width 21 height 55
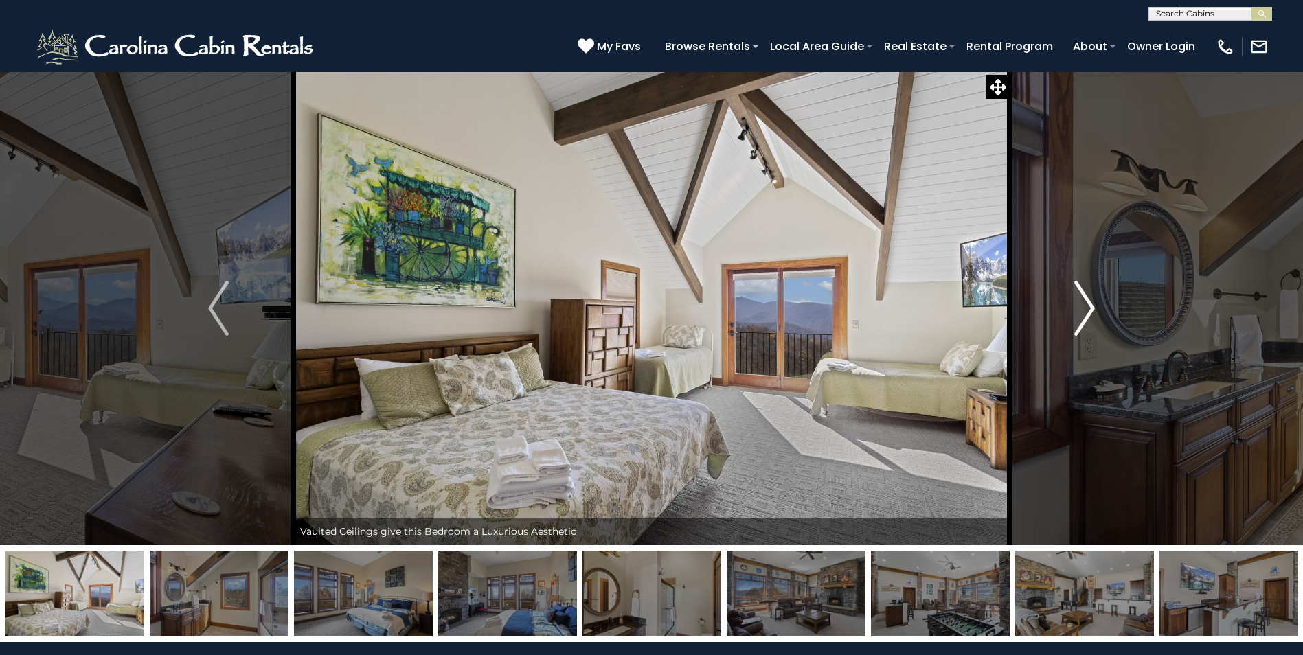
click at [1086, 312] on img "Next" at bounding box center [1084, 308] width 21 height 55
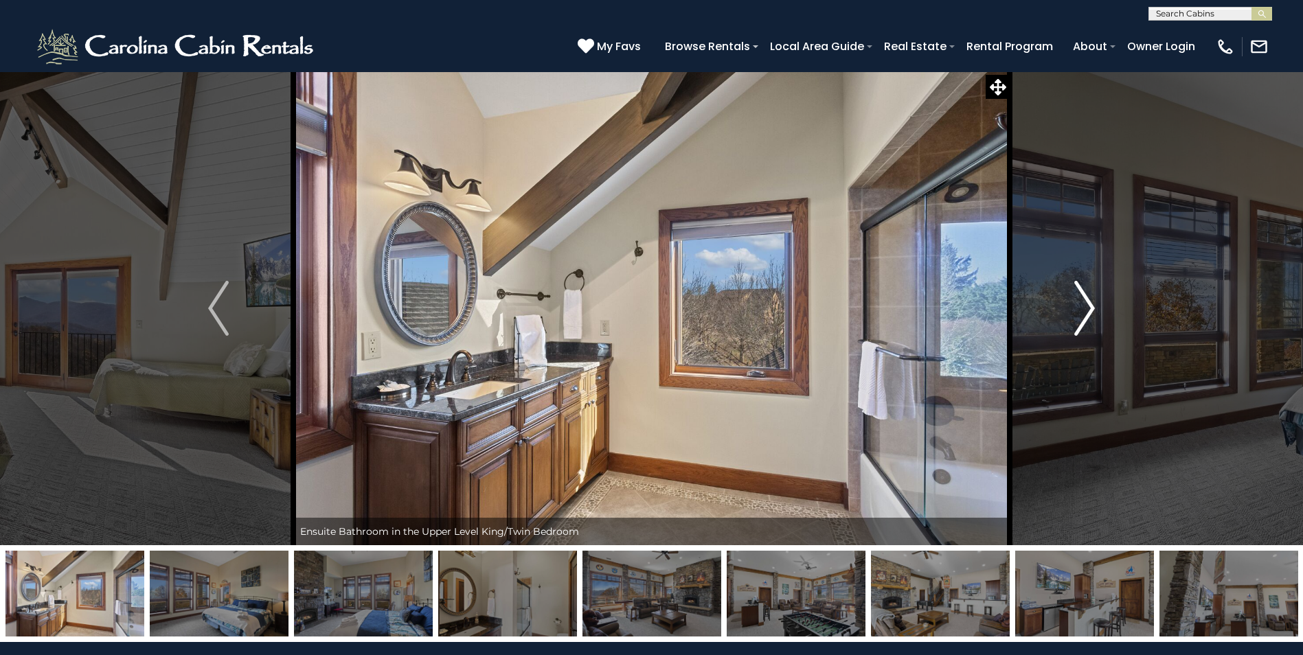
click at [1086, 311] on img "Next" at bounding box center [1084, 308] width 21 height 55
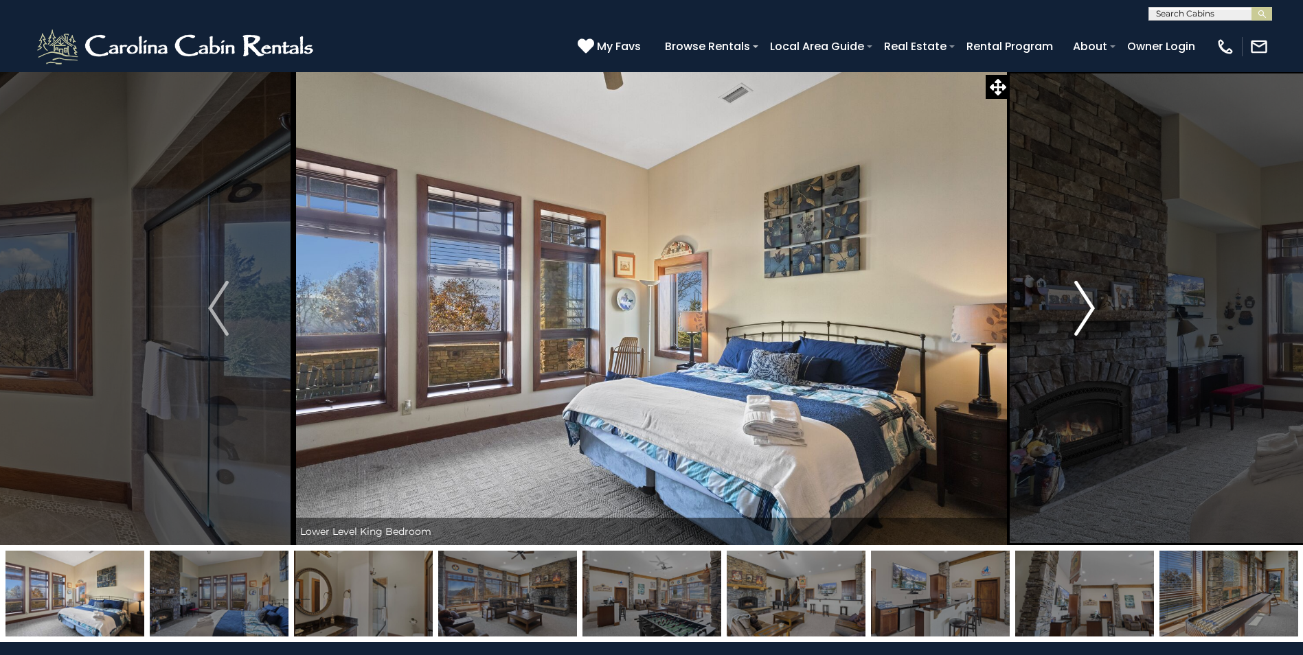
click at [1086, 311] on img "Next" at bounding box center [1084, 308] width 21 height 55
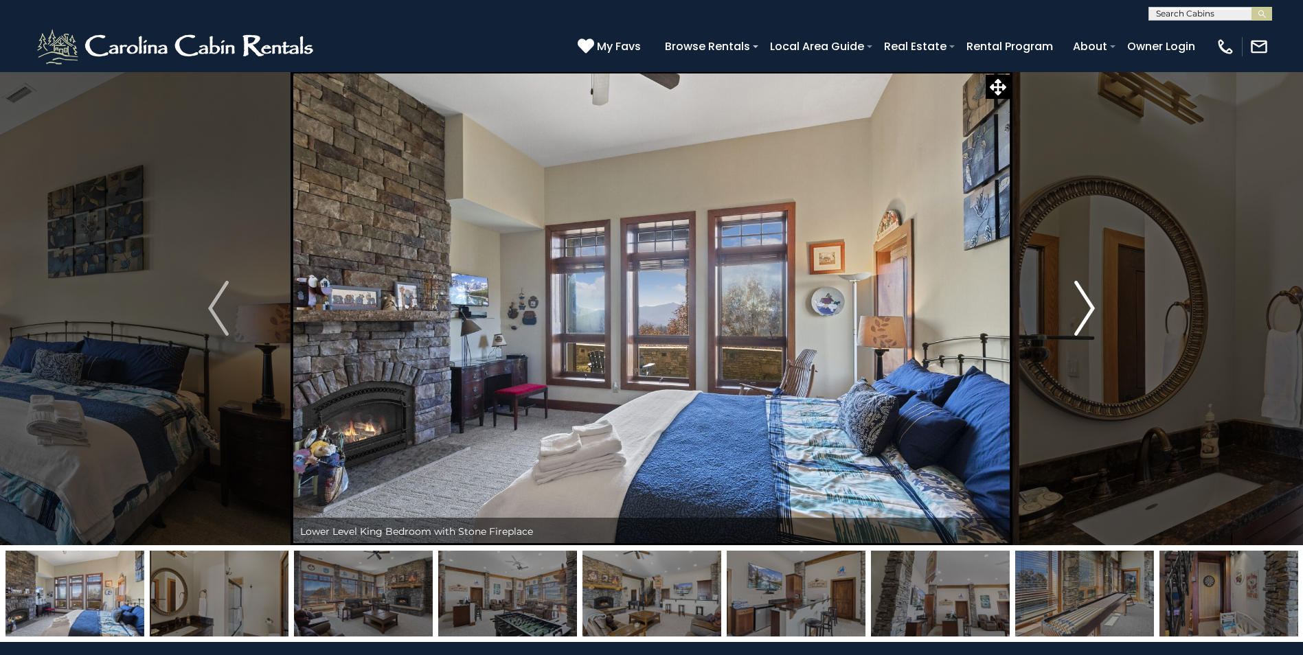
click at [1086, 311] on img "Next" at bounding box center [1084, 308] width 21 height 55
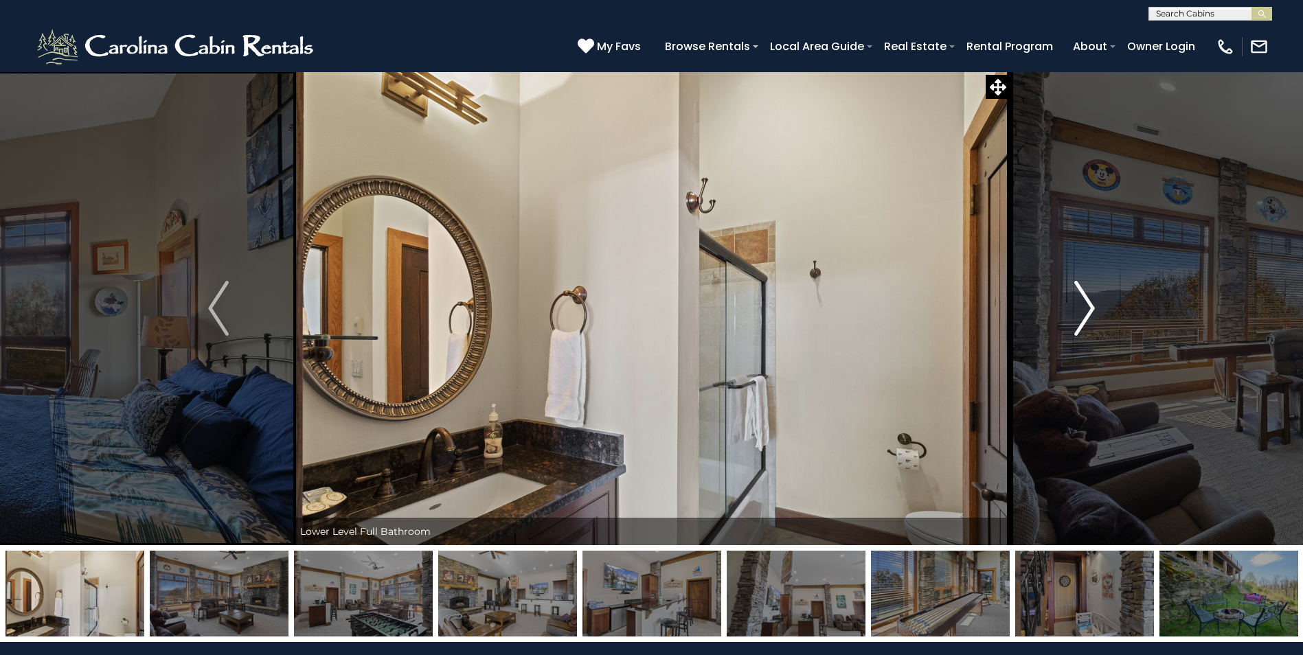
click at [1085, 311] on img "Next" at bounding box center [1084, 308] width 21 height 55
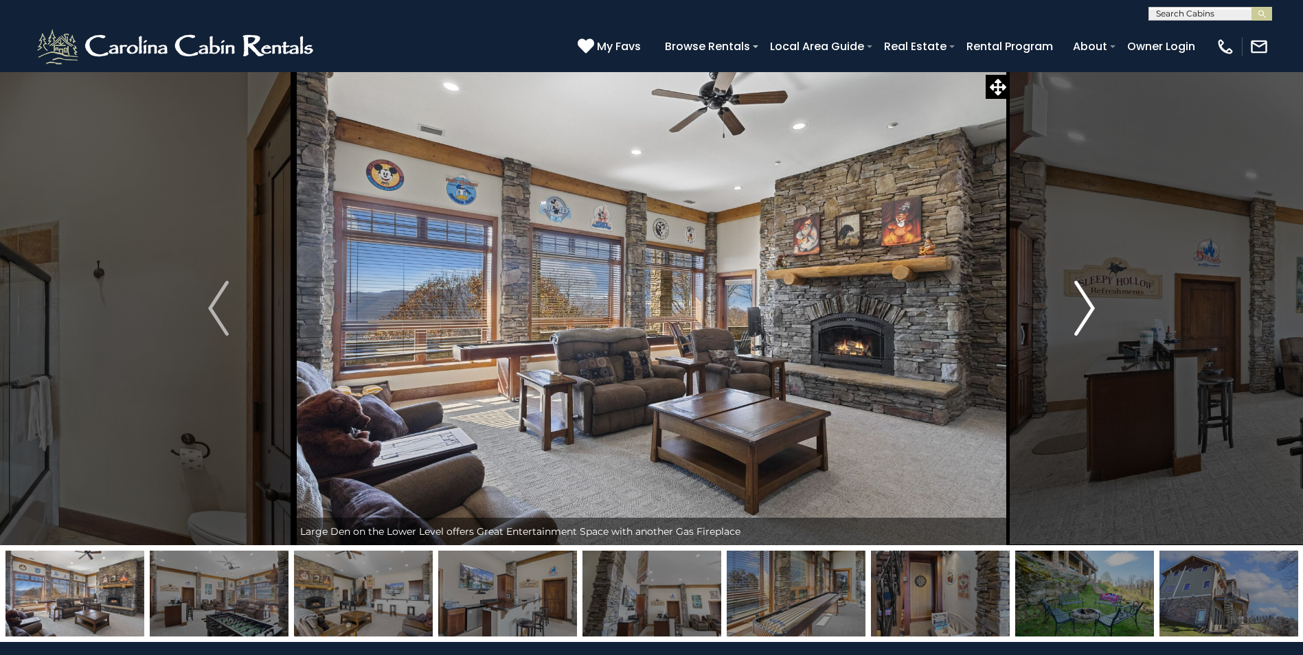
click at [1085, 311] on img "Next" at bounding box center [1084, 308] width 21 height 55
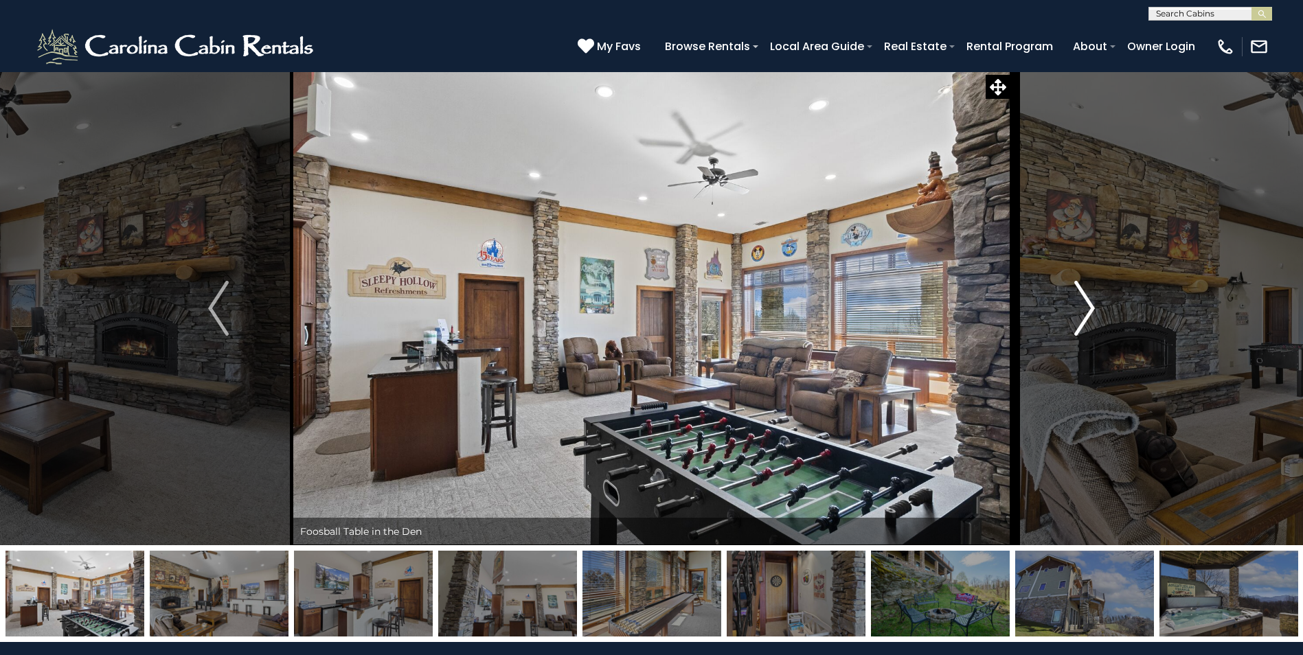
click at [1085, 311] on img "Next" at bounding box center [1084, 308] width 21 height 55
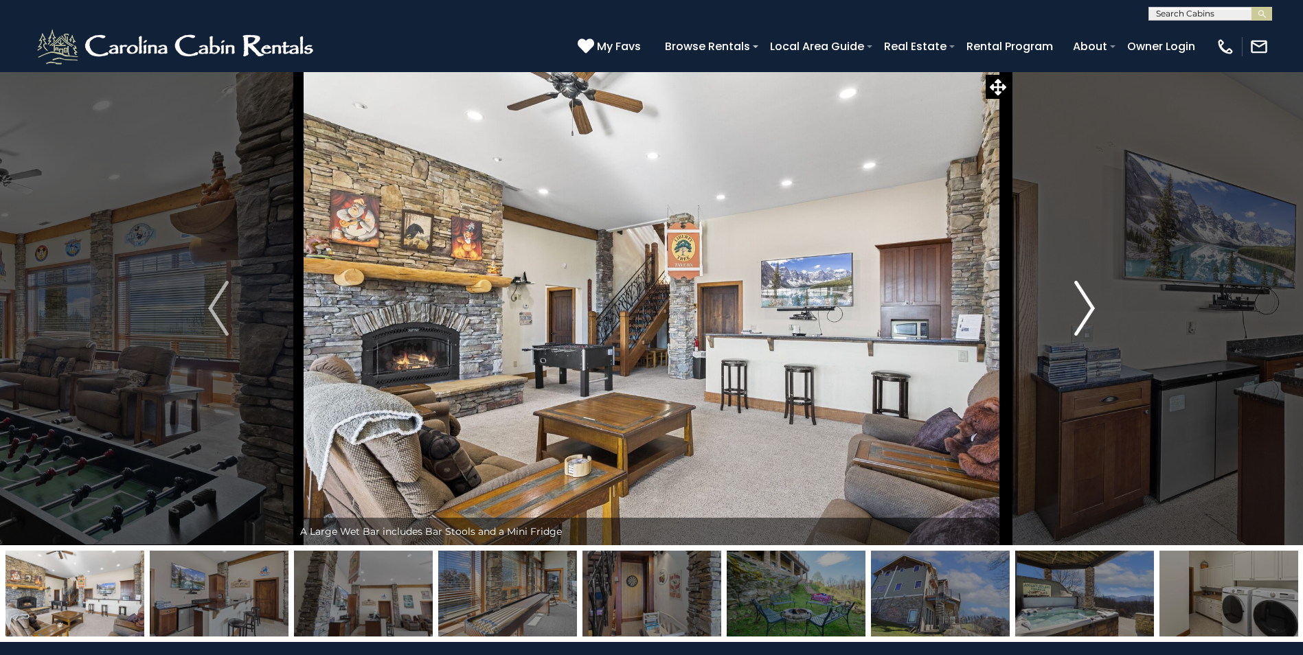
click at [1085, 311] on img "Next" at bounding box center [1084, 308] width 21 height 55
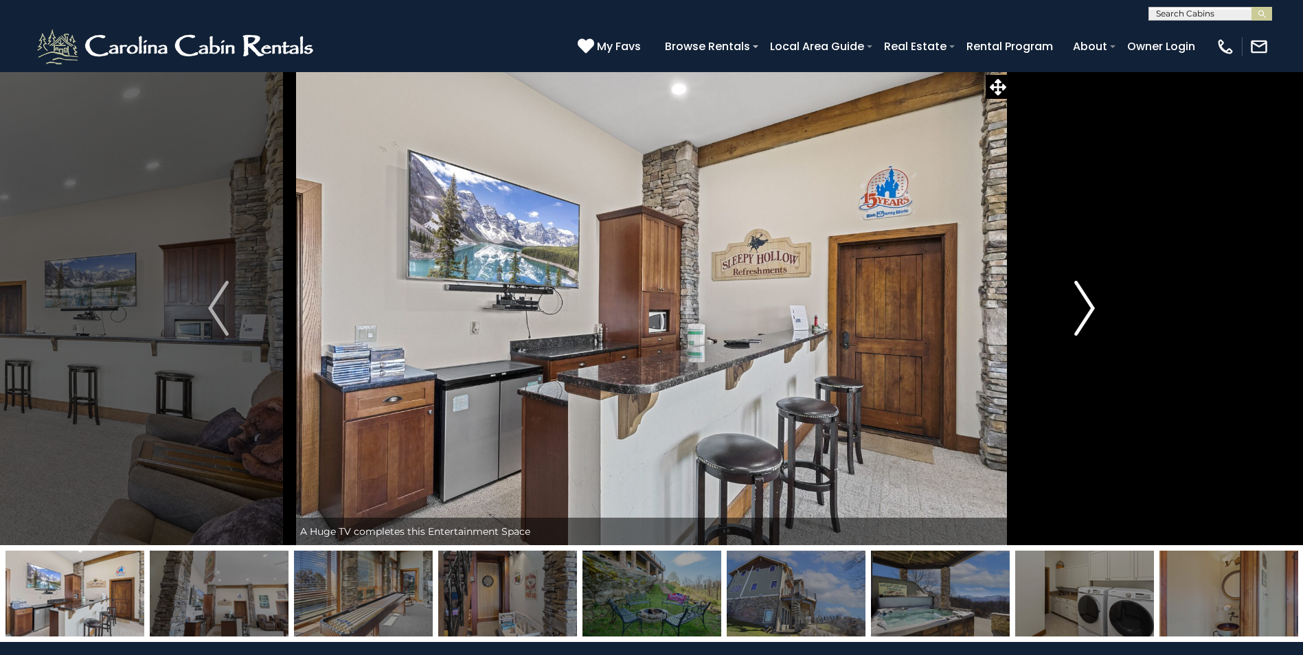
click at [1085, 311] on img "Next" at bounding box center [1084, 308] width 21 height 55
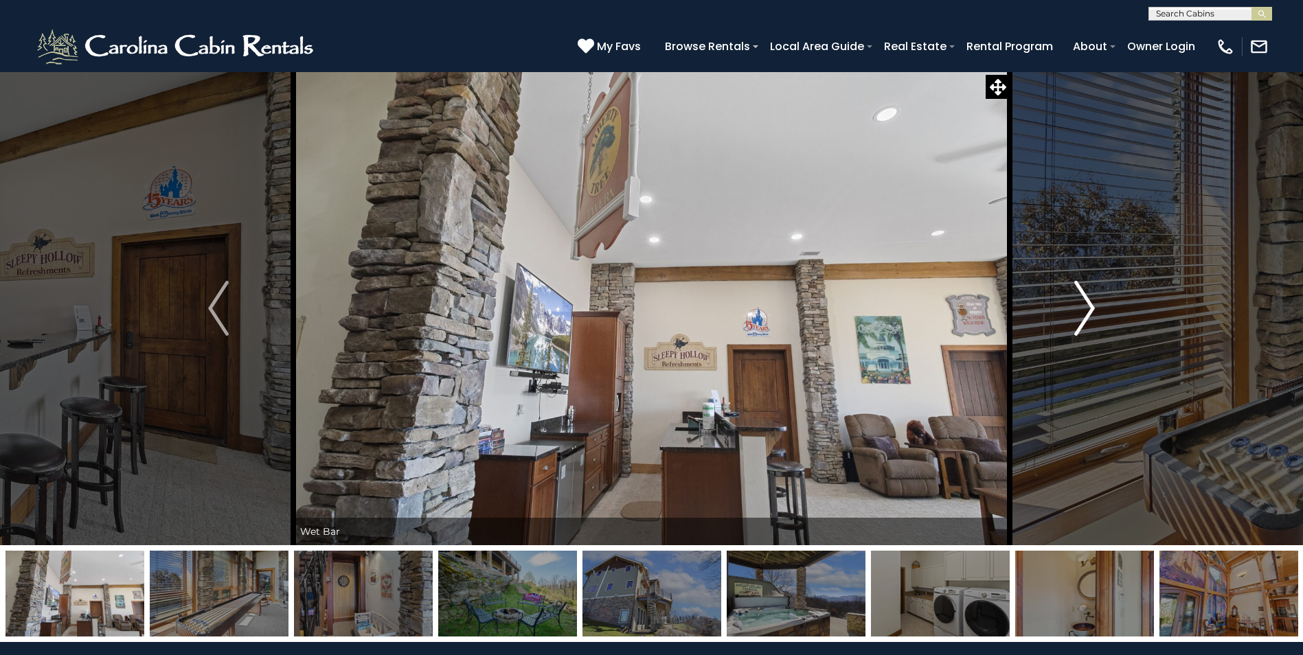
click at [1085, 311] on img "Next" at bounding box center [1084, 308] width 21 height 55
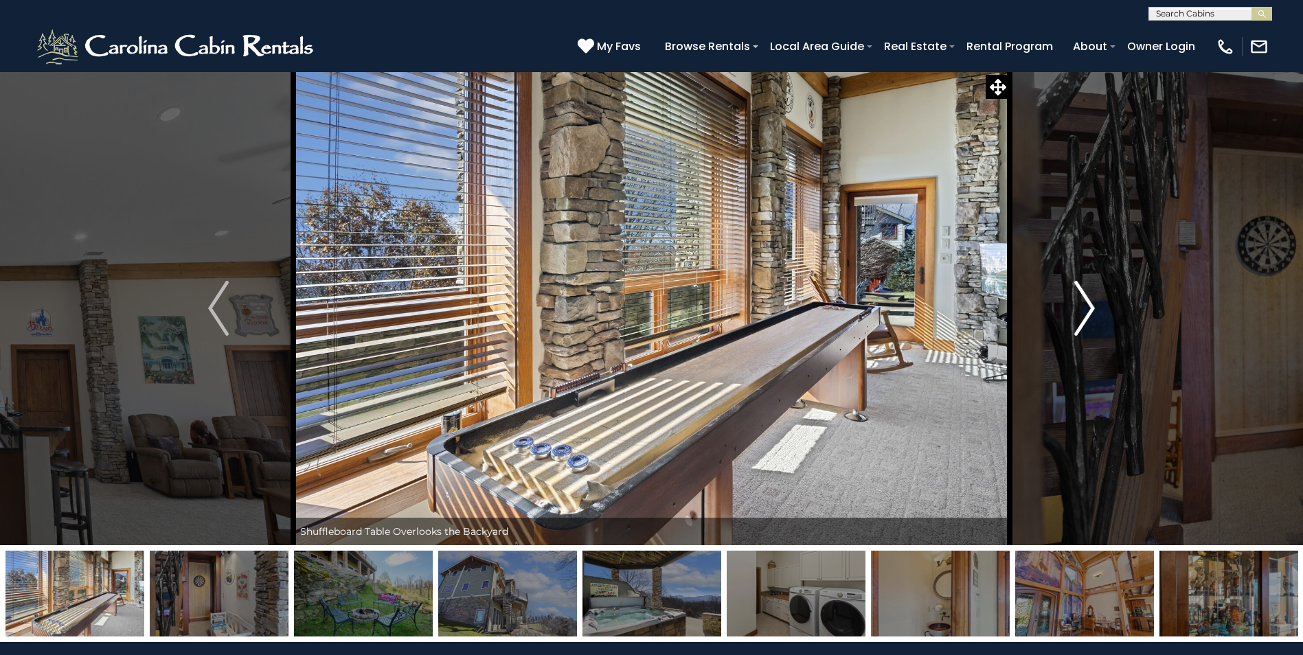
click at [1085, 311] on img "Next" at bounding box center [1084, 308] width 21 height 55
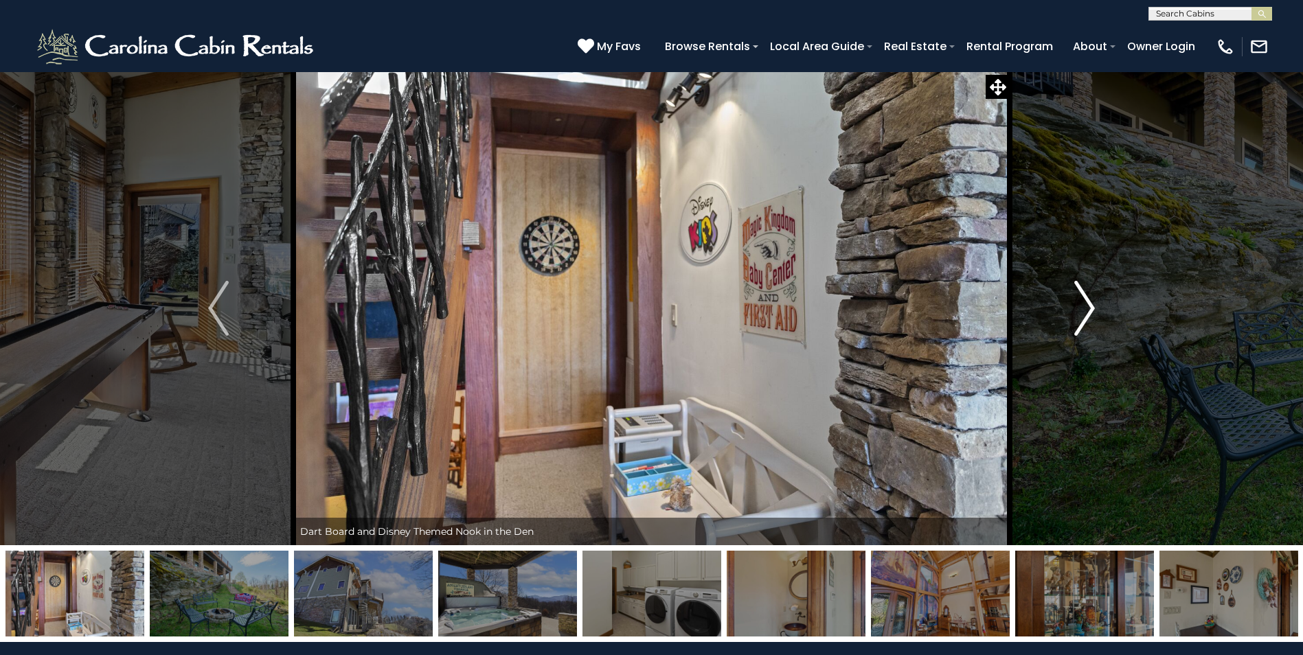
click at [1085, 311] on img "Next" at bounding box center [1084, 308] width 21 height 55
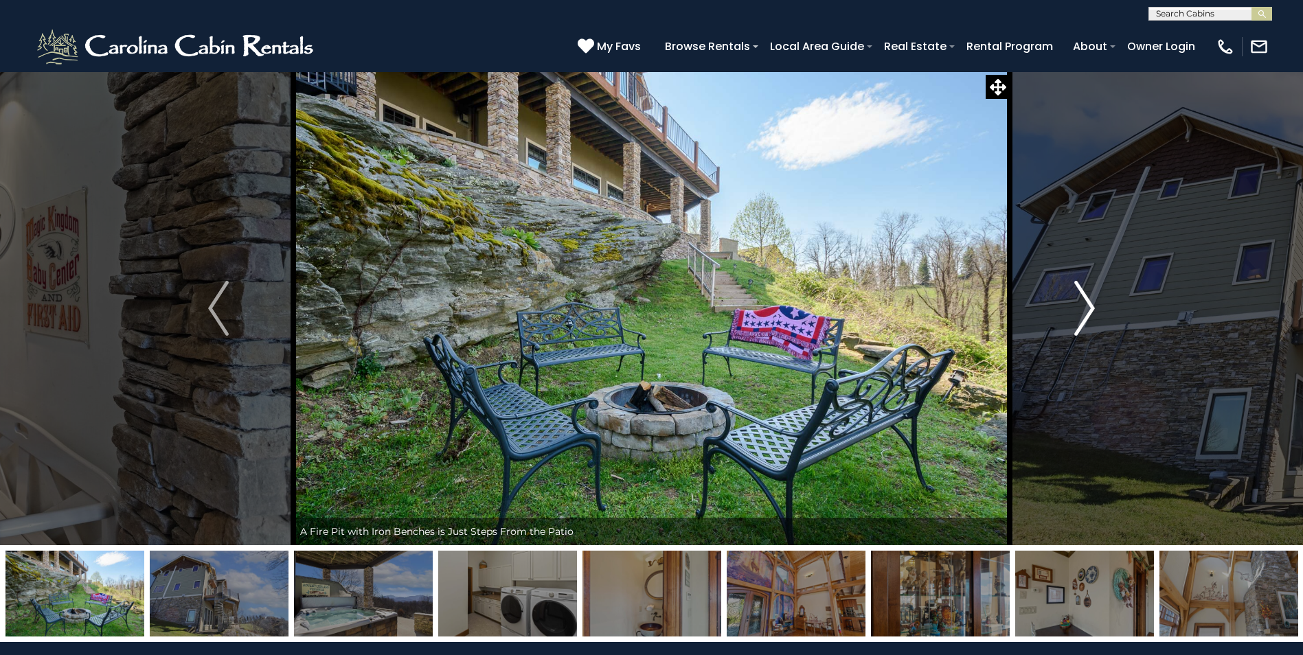
click at [1085, 311] on img "Next" at bounding box center [1084, 308] width 21 height 55
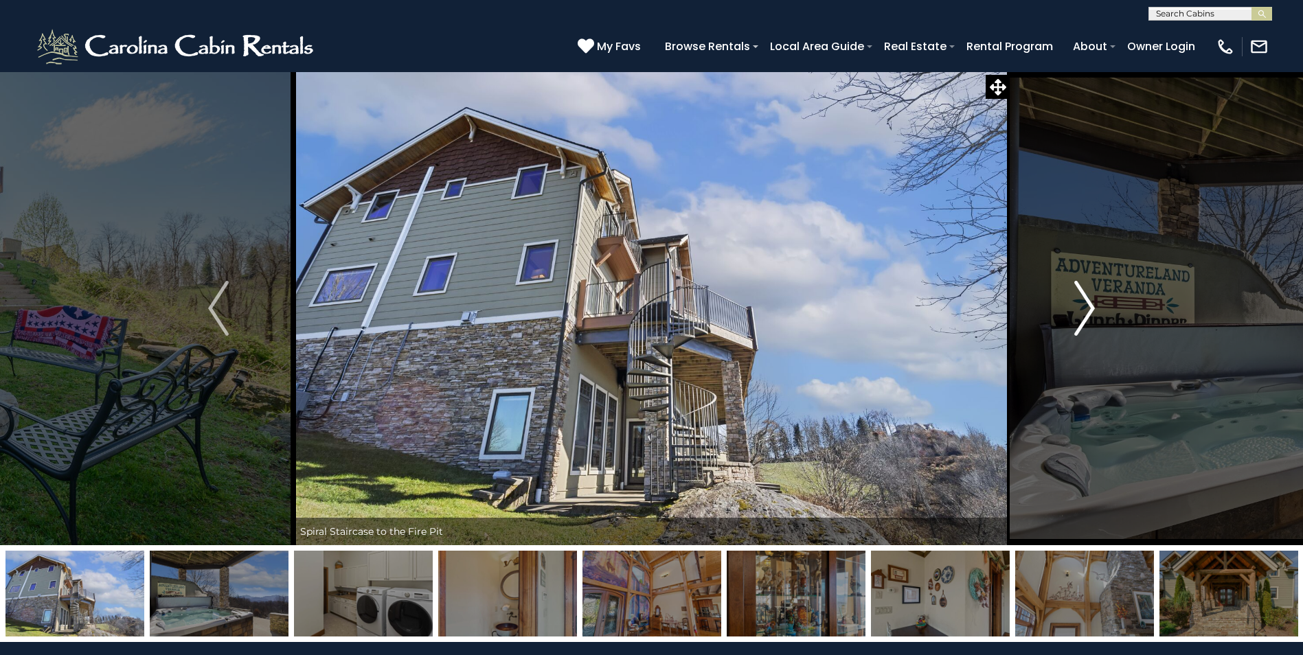
click at [1085, 311] on img "Next" at bounding box center [1084, 308] width 21 height 55
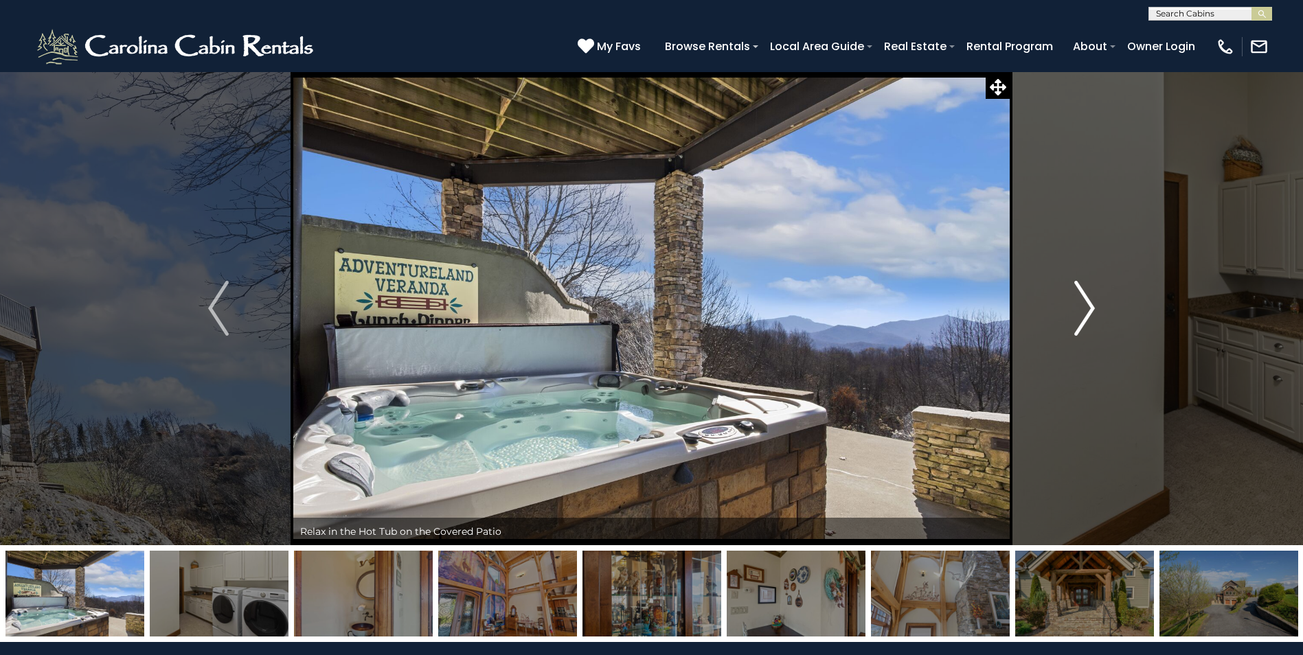
click at [1085, 311] on img "Next" at bounding box center [1084, 308] width 21 height 55
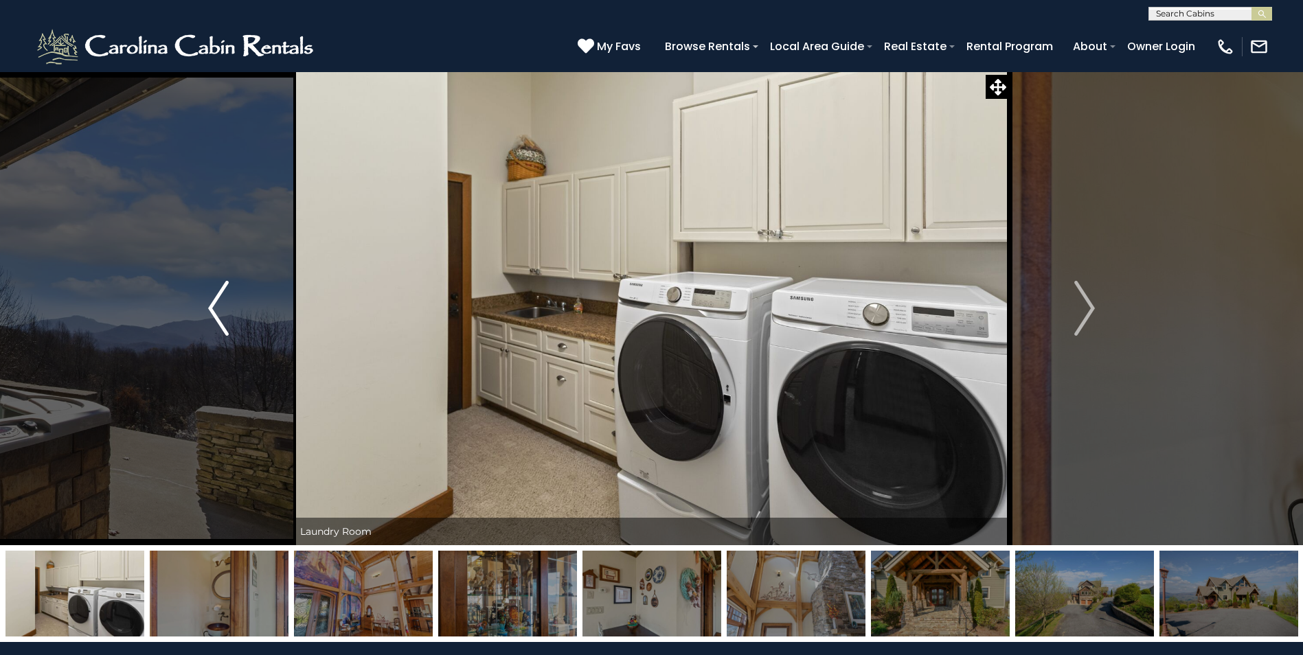
click at [210, 297] on img "Previous" at bounding box center [218, 308] width 21 height 55
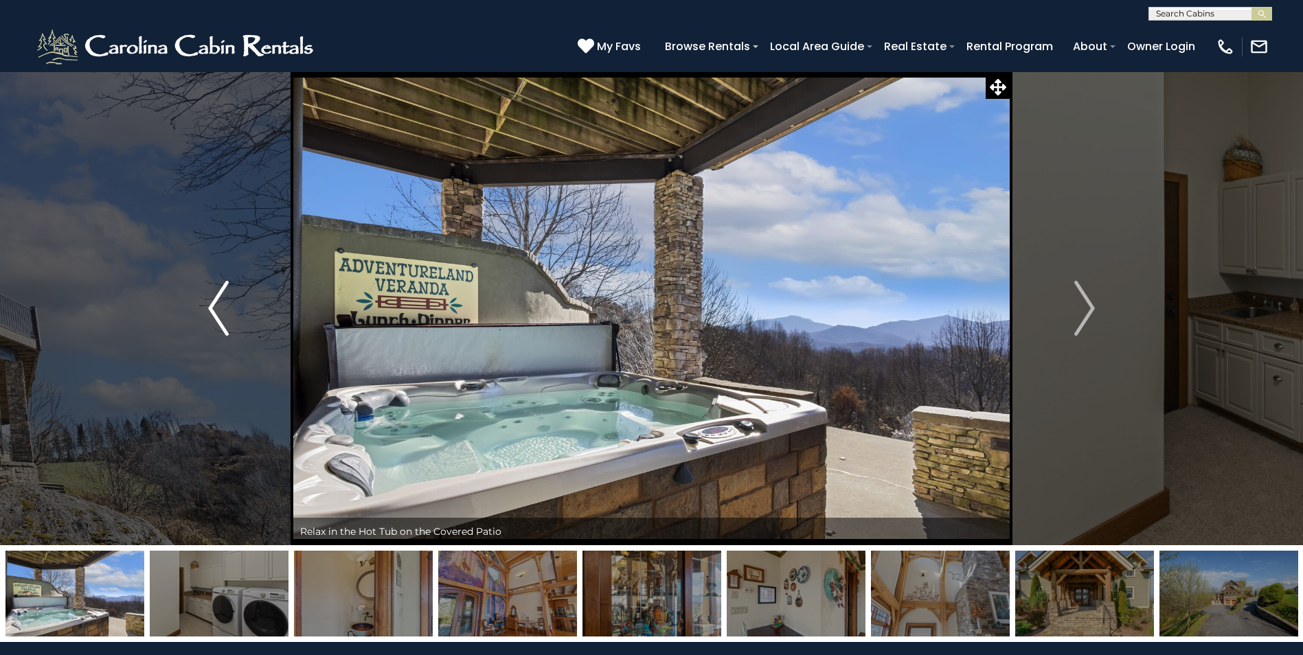
click at [210, 297] on img "Previous" at bounding box center [218, 308] width 21 height 55
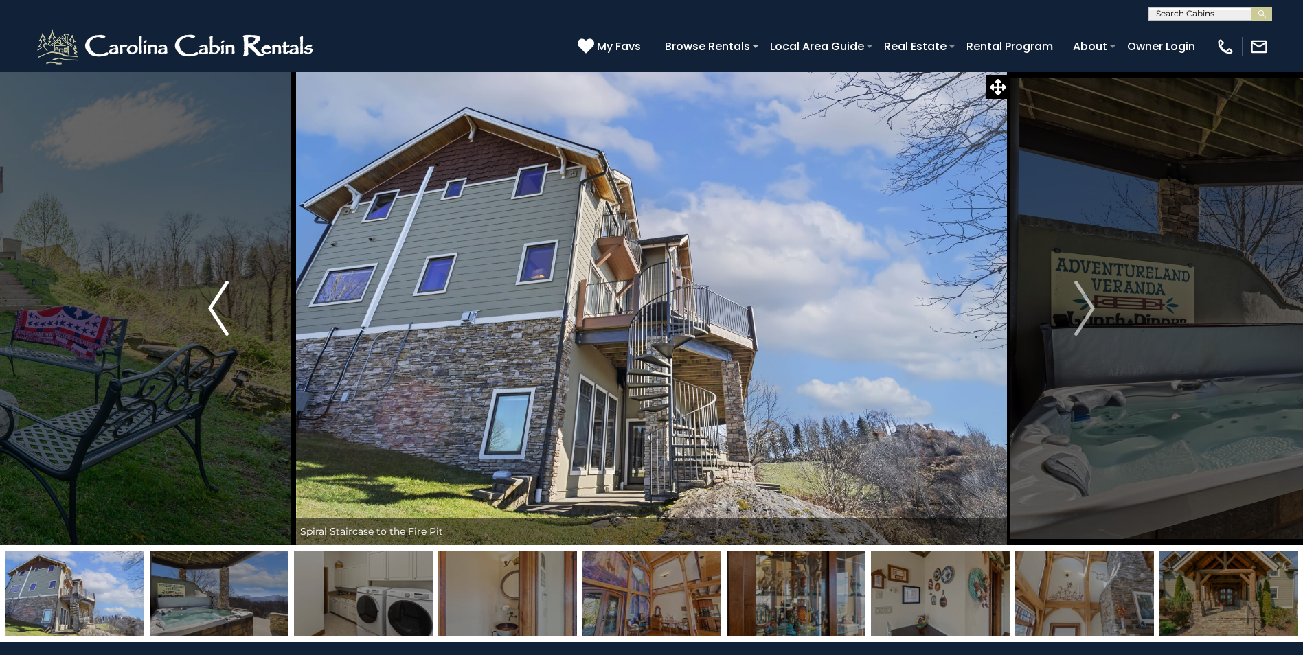
click at [210, 297] on img "Previous" at bounding box center [218, 308] width 21 height 55
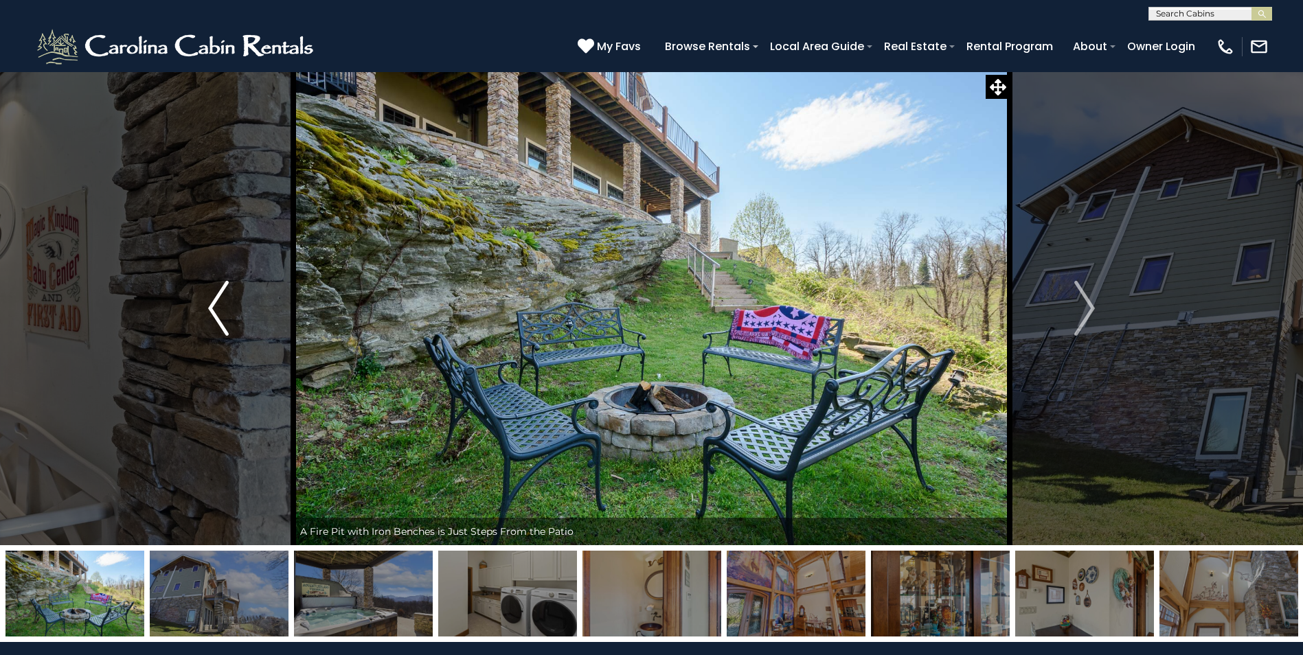
click at [210, 297] on img "Previous" at bounding box center [218, 308] width 21 height 55
